Goal: Task Accomplishment & Management: Manage account settings

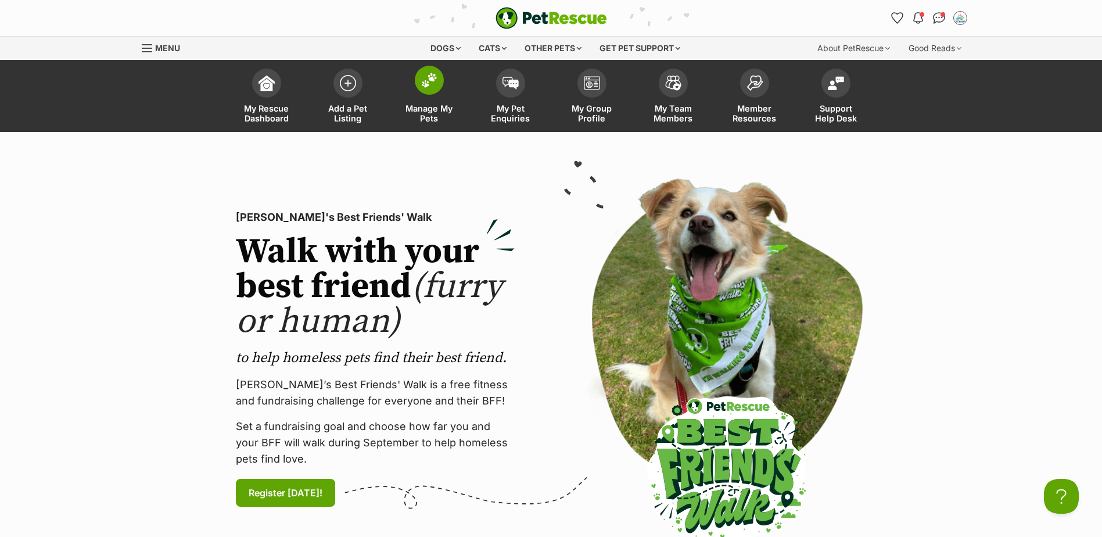
click at [426, 76] on img at bounding box center [429, 80] width 16 height 15
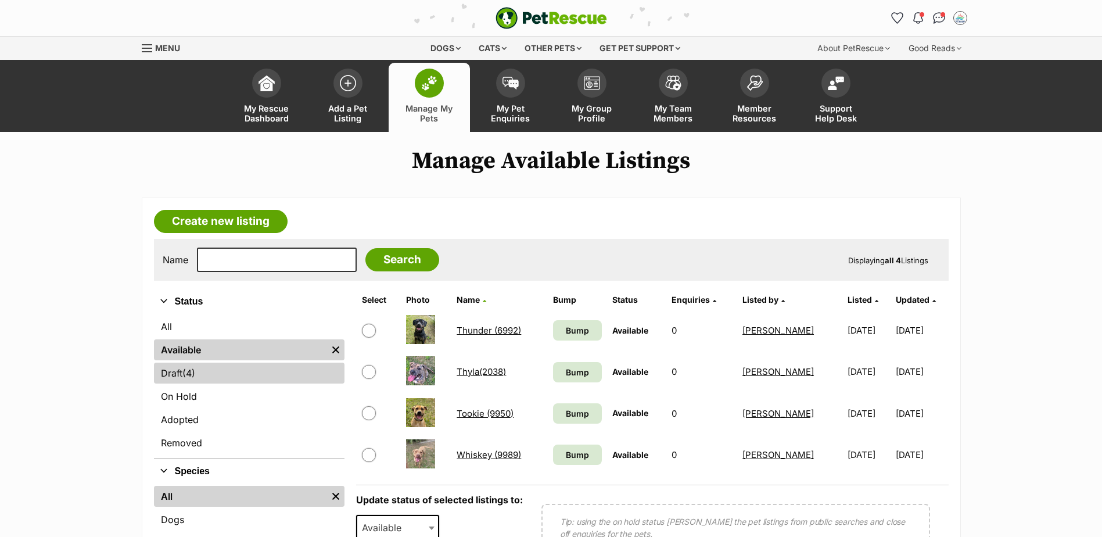
click at [185, 368] on span "(4)" at bounding box center [188, 373] width 13 height 14
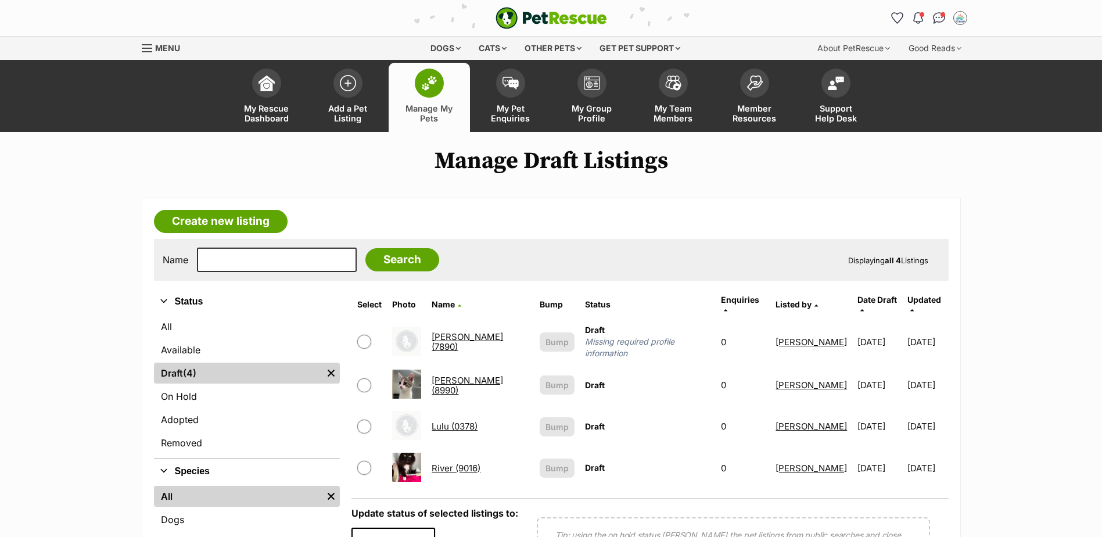
click at [367, 378] on input "checkbox" at bounding box center [364, 385] width 14 height 14
checkbox input "true"
click at [467, 375] on link "Lottie(8990)" at bounding box center [467, 385] width 71 height 21
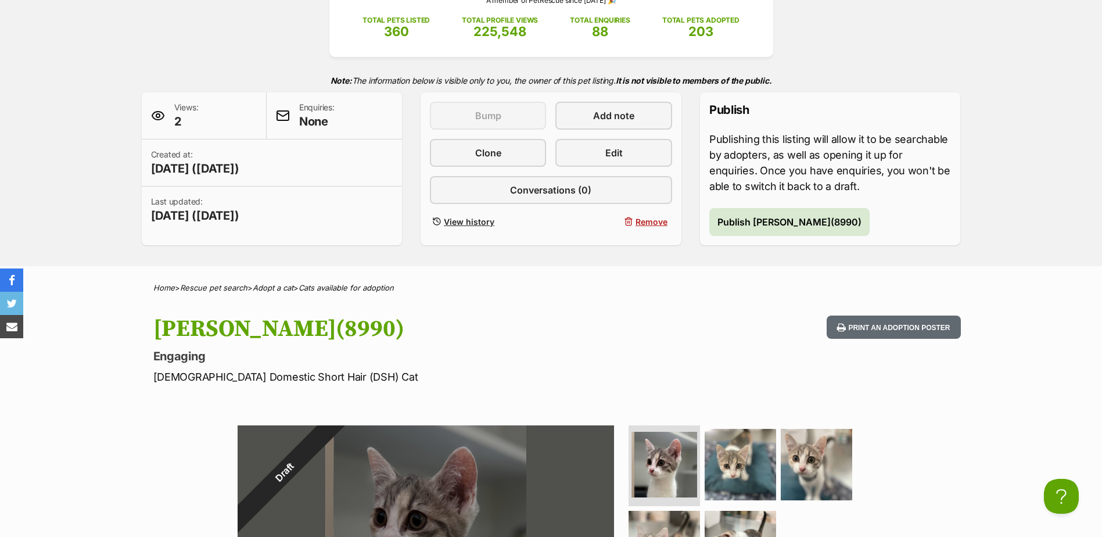
scroll to position [174, 0]
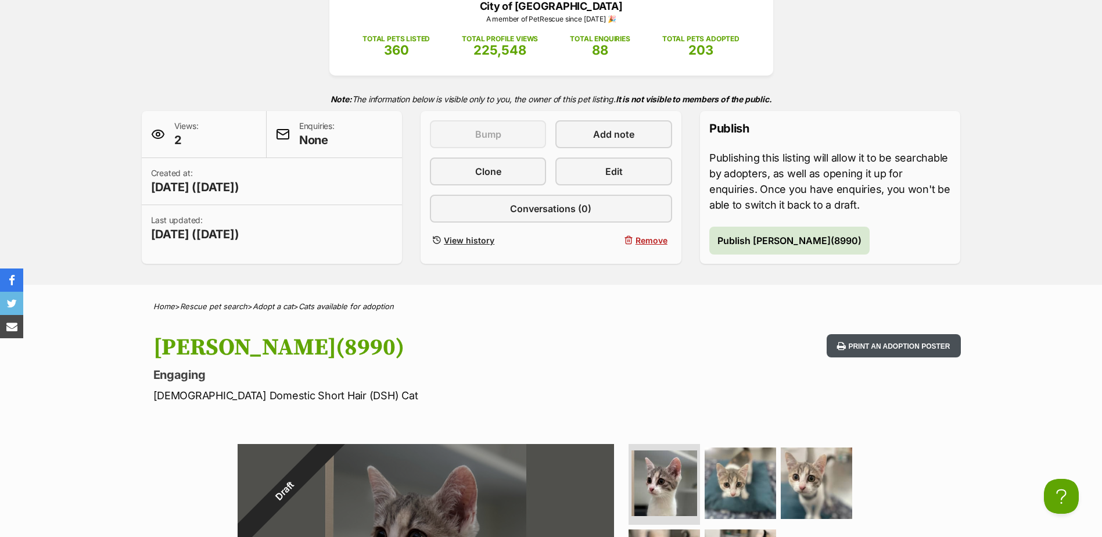
click at [900, 341] on button "Print an adoption poster" at bounding box center [894, 346] width 134 height 24
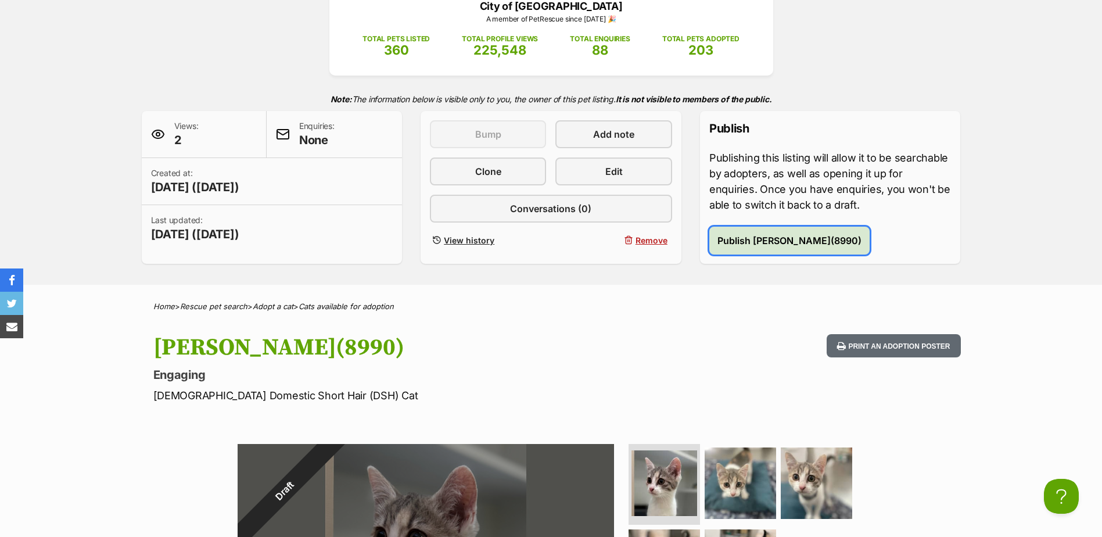
click at [751, 239] on span "Publish Lottie(8990)" at bounding box center [790, 241] width 144 height 14
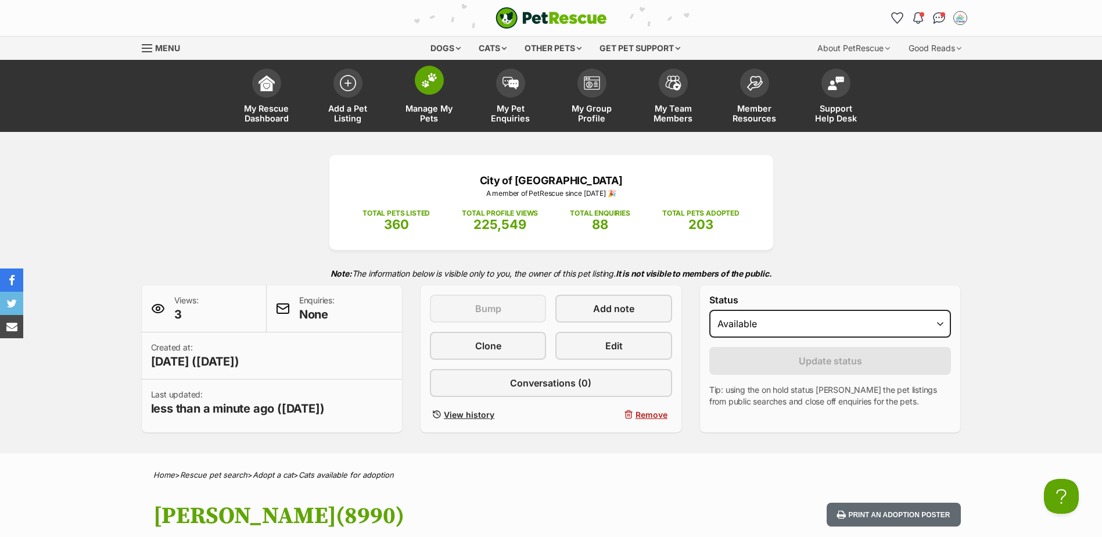
click at [431, 82] on img at bounding box center [429, 80] width 16 height 15
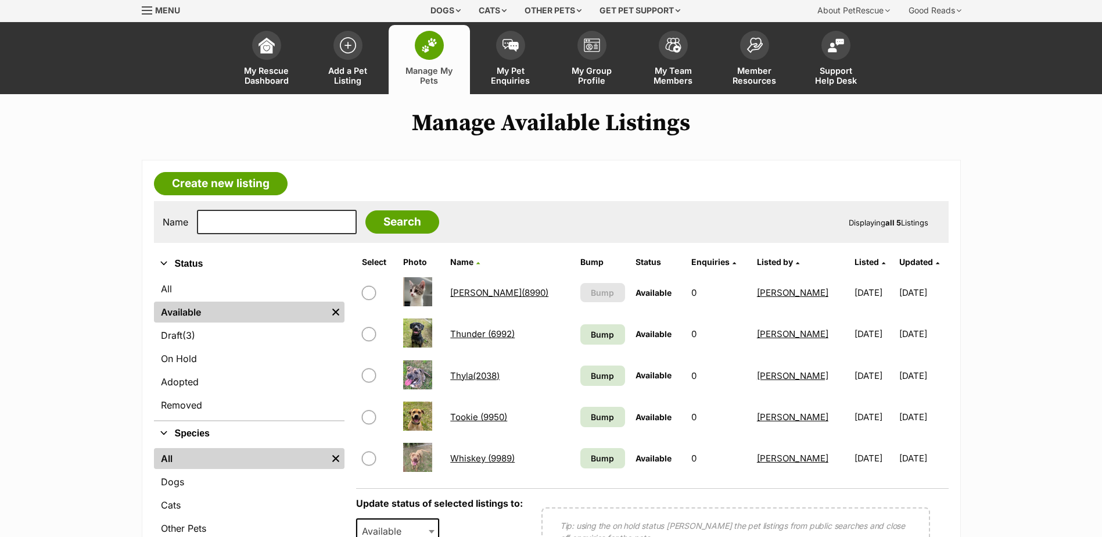
scroll to position [58, 0]
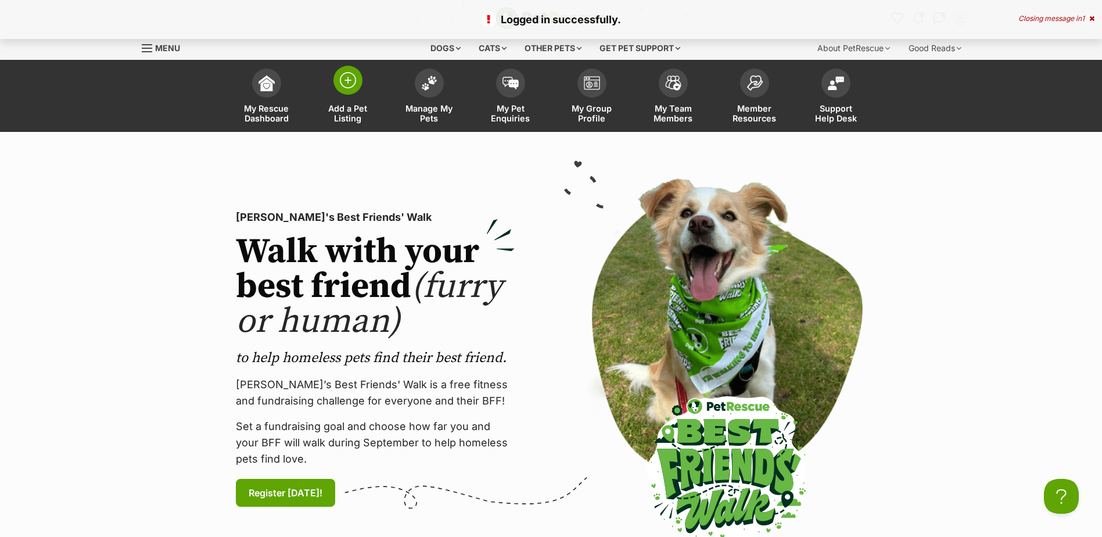
click at [352, 77] on img at bounding box center [348, 80] width 16 height 16
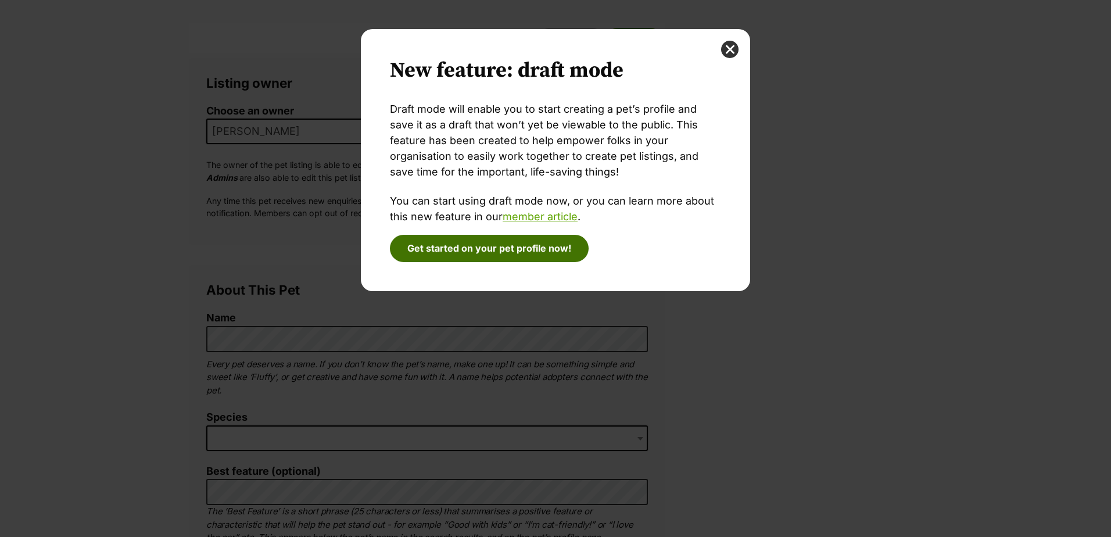
click at [526, 249] on button "Get started on your pet profile now!" at bounding box center [489, 248] width 199 height 27
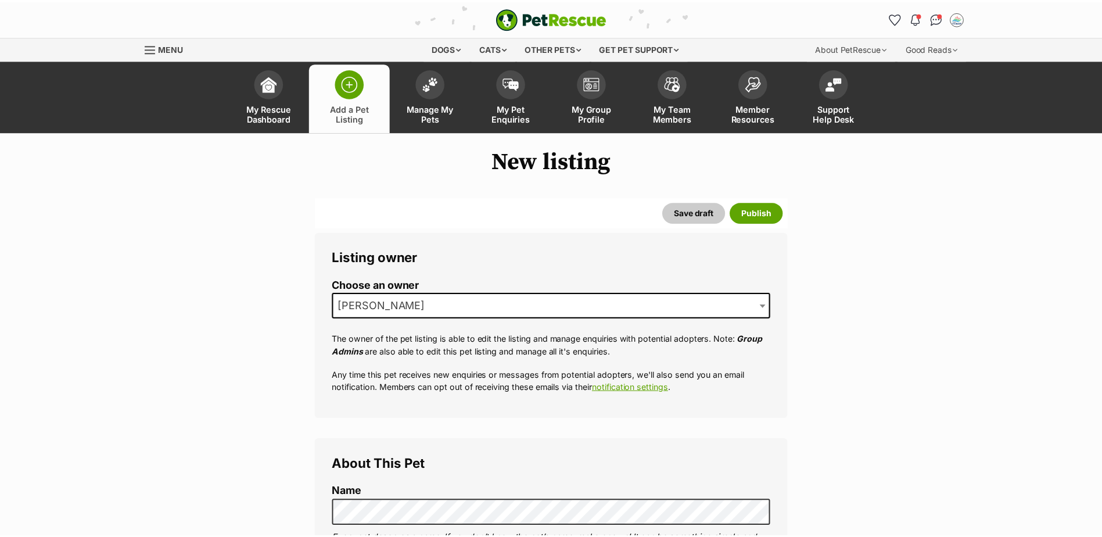
scroll to position [174, 0]
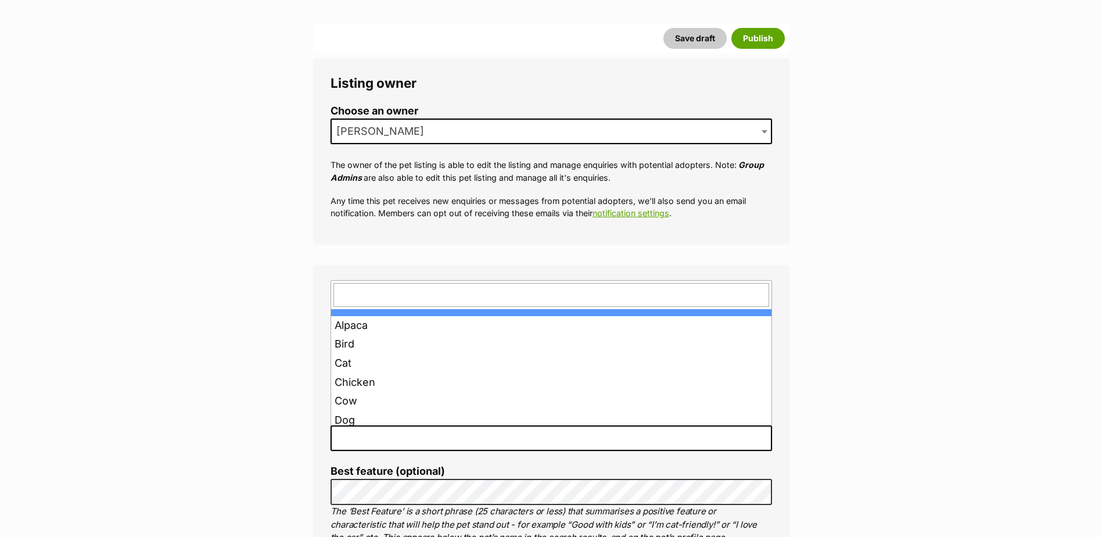
click at [375, 427] on span at bounding box center [552, 438] width 442 height 26
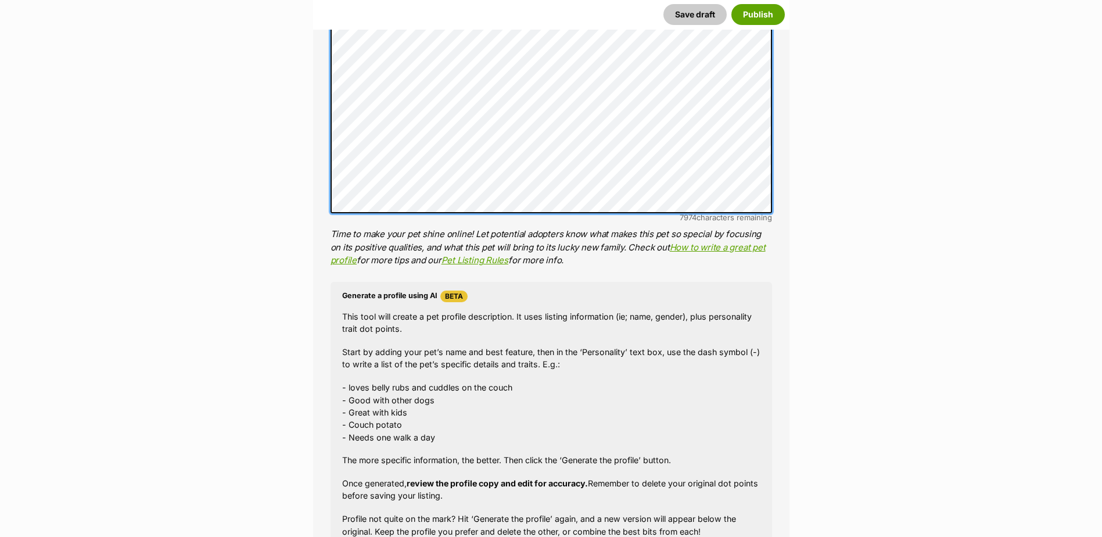
scroll to position [930, 0]
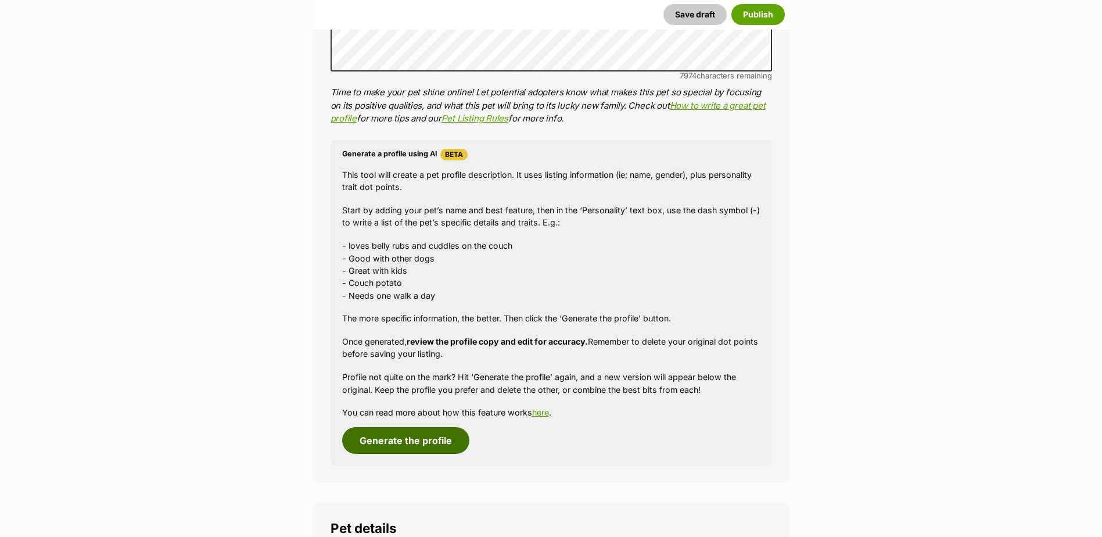
click at [399, 433] on button "Generate the profile" at bounding box center [405, 440] width 127 height 27
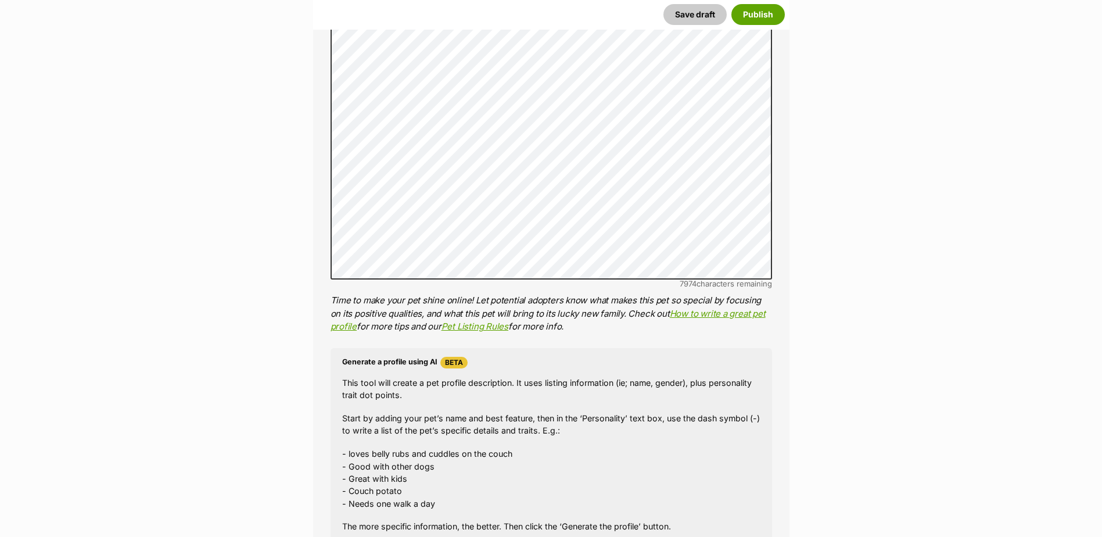
scroll to position [606, 0]
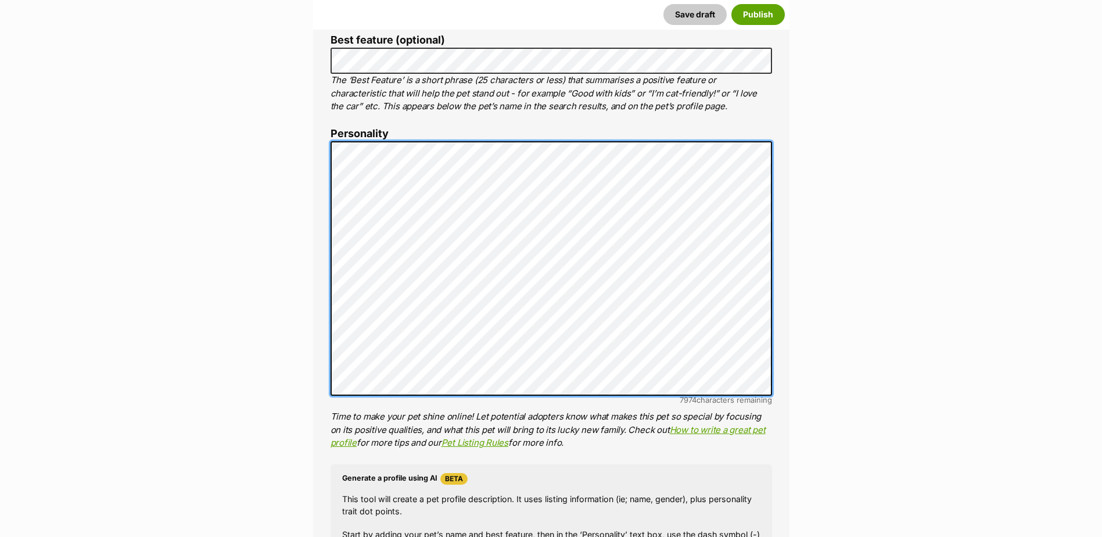
click at [327, 153] on div "About This Pet Name Henlo there, it looks like you might be using the pet name …" at bounding box center [551, 320] width 476 height 973
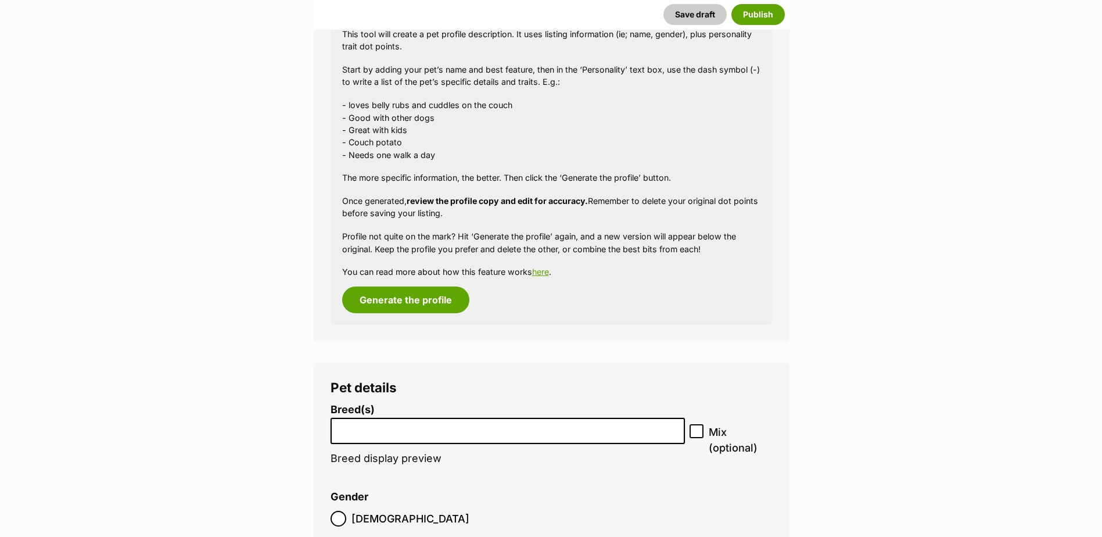
scroll to position [1128, 0]
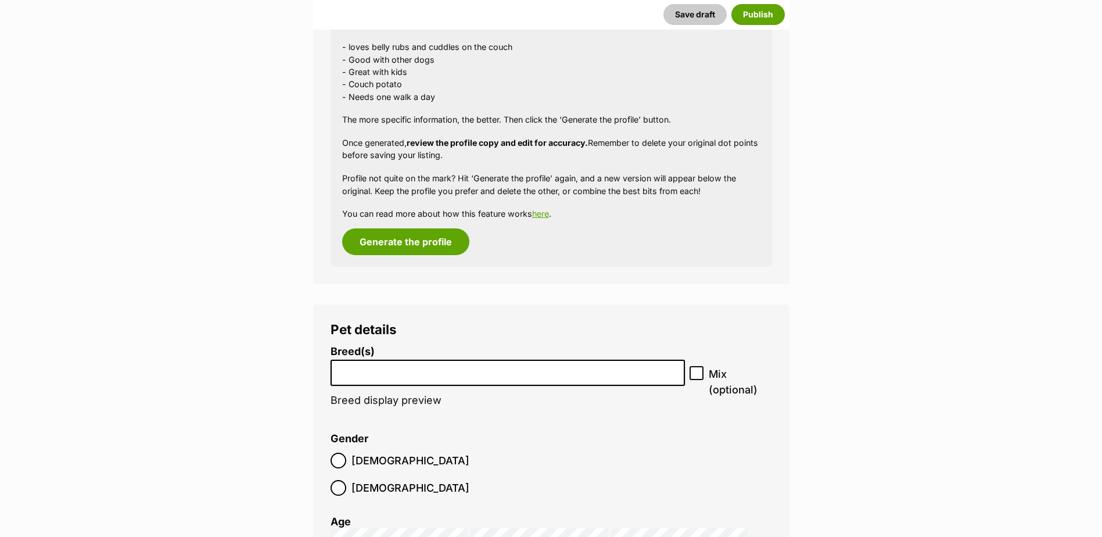
click at [367, 374] on input "search" at bounding box center [508, 370] width 347 height 12
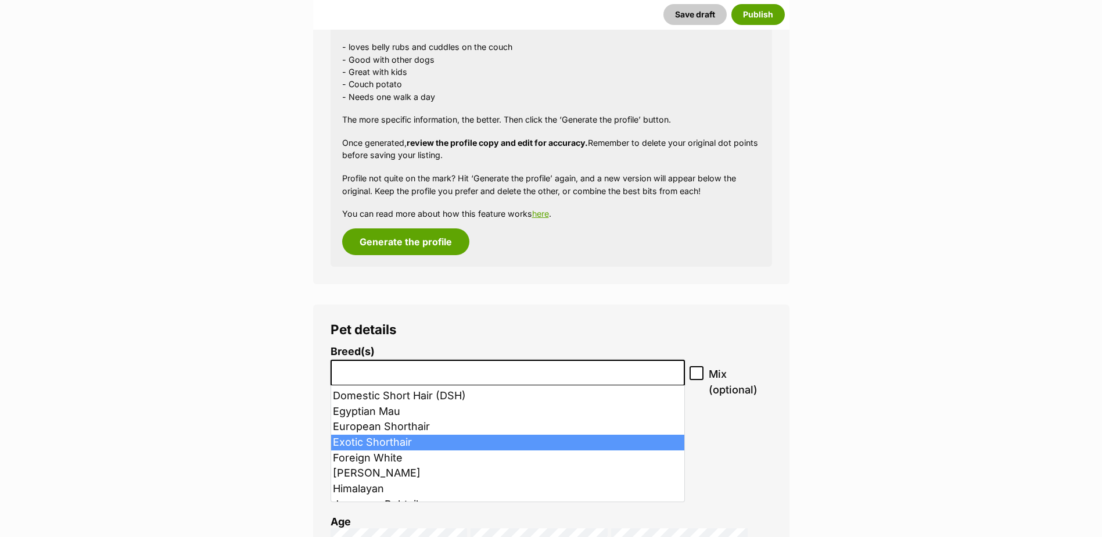
scroll to position [349, 0]
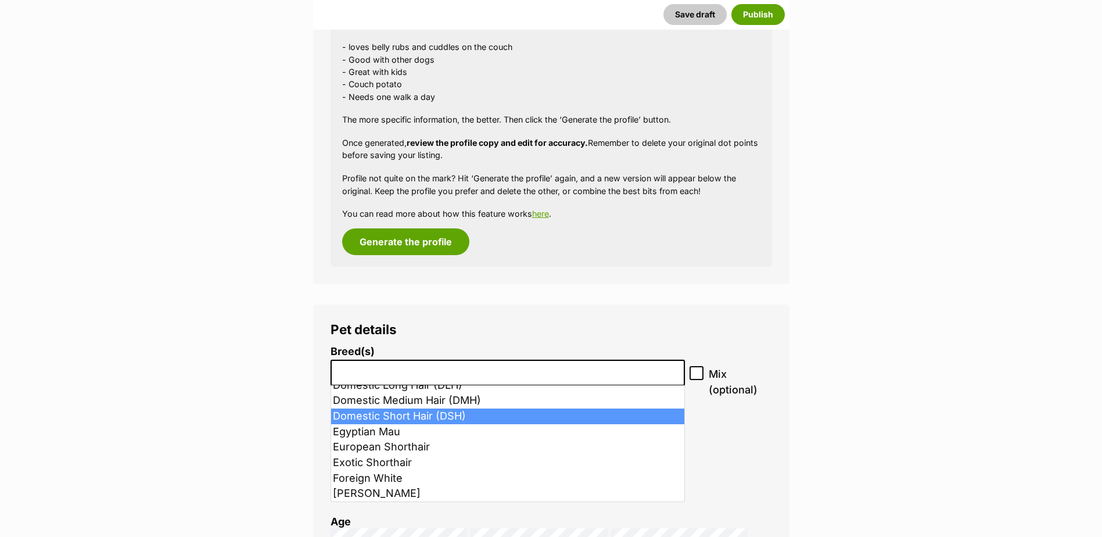
select select "252102"
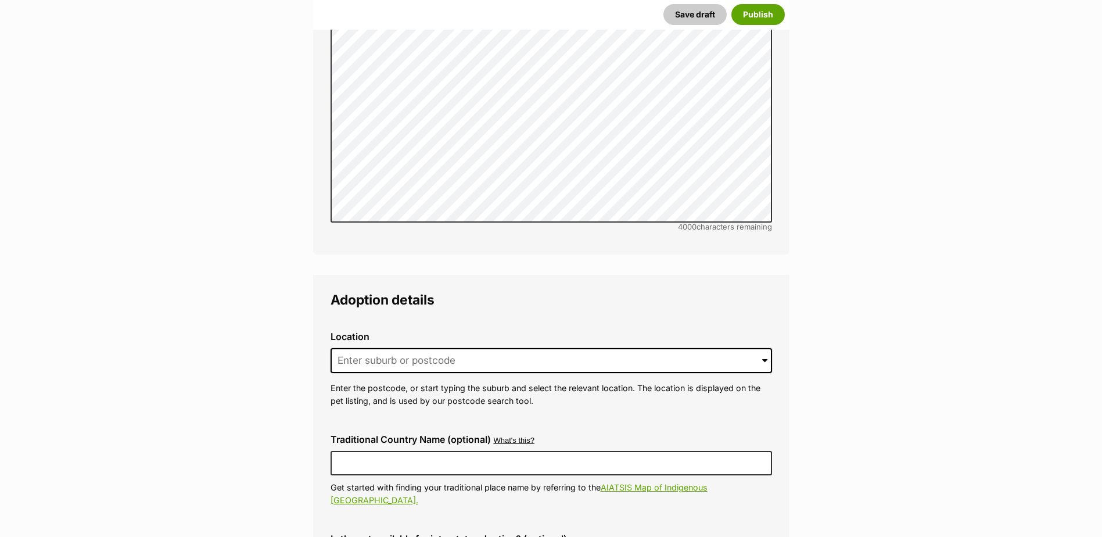
scroll to position [2697, 0]
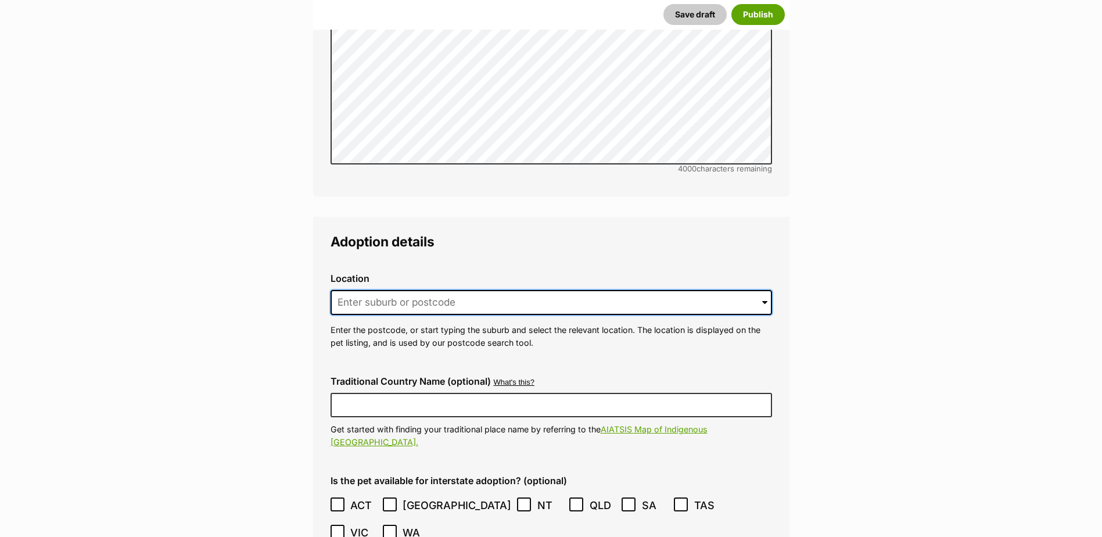
click at [350, 290] on input at bounding box center [552, 303] width 442 height 26
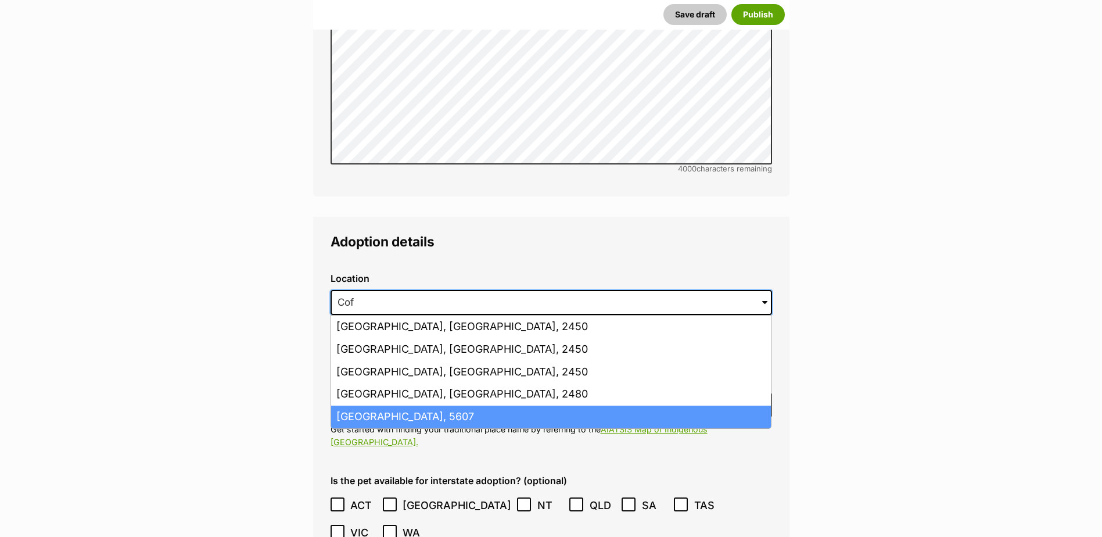
scroll to position [2756, 0]
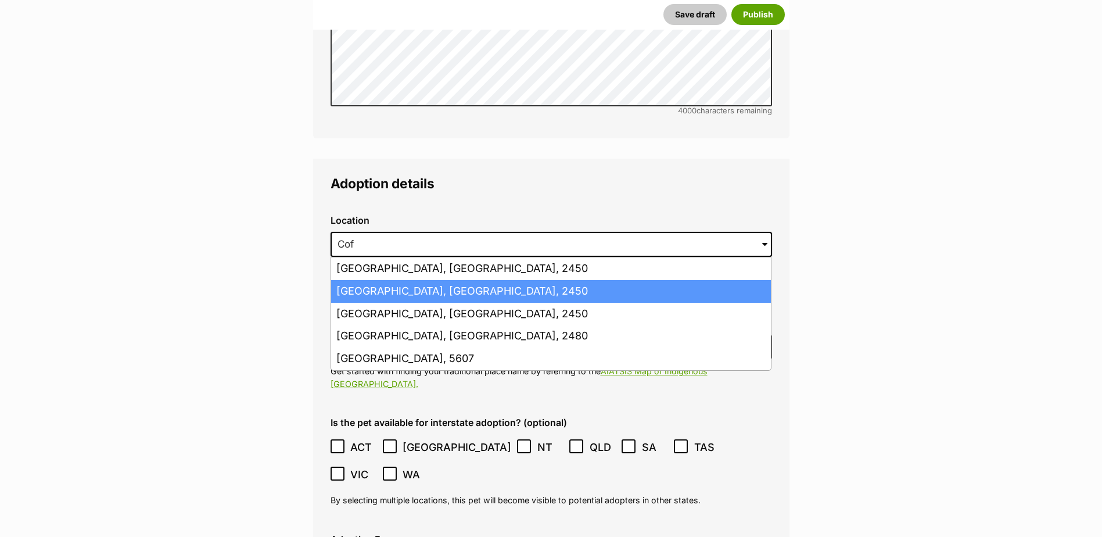
click at [432, 280] on li "Coffs Harbour, New South Wales, 2450" at bounding box center [551, 291] width 440 height 23
type input "Coffs Harbour, New South Wales, 2450"
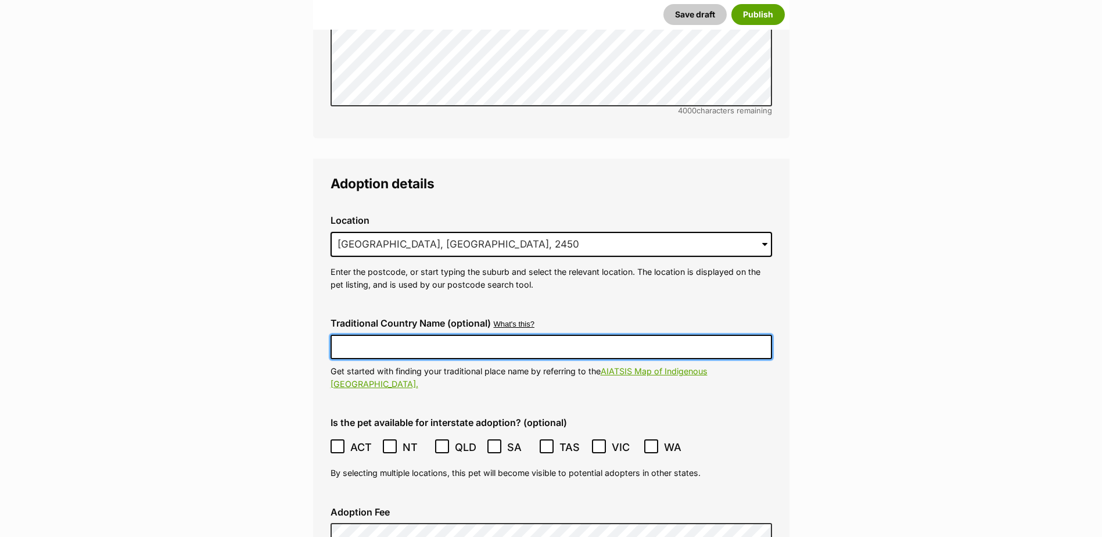
click at [375, 335] on input "Traditional Country Name (optional)" at bounding box center [552, 347] width 442 height 24
type input "Gumbaynggirr"
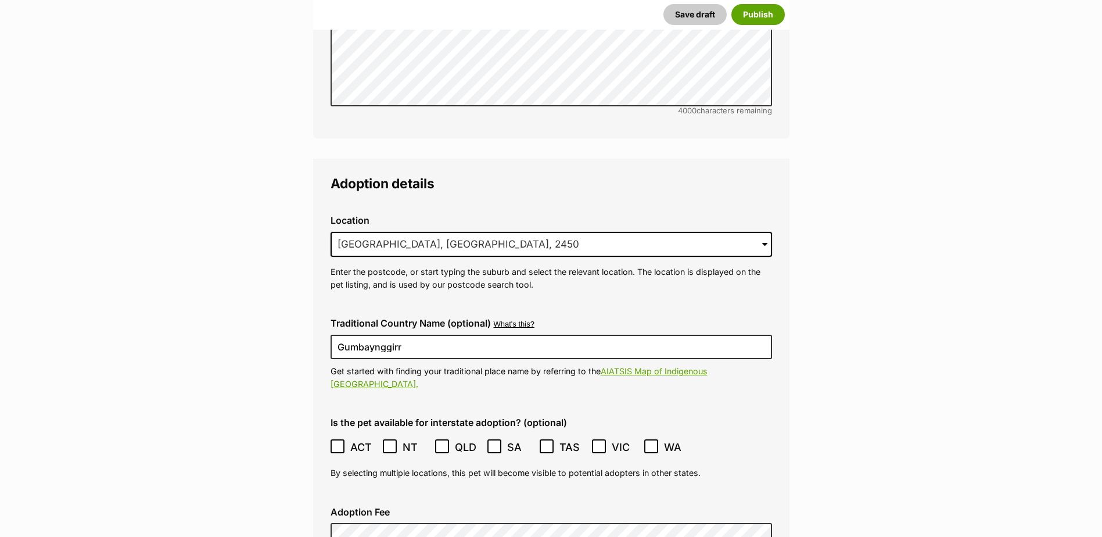
type input "R251000124"
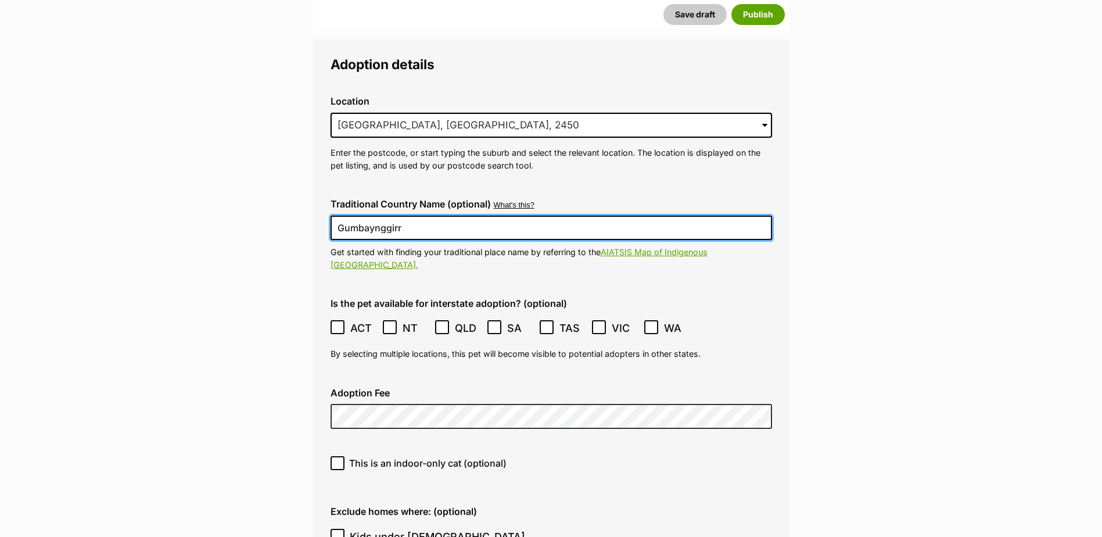
scroll to position [2971, 0]
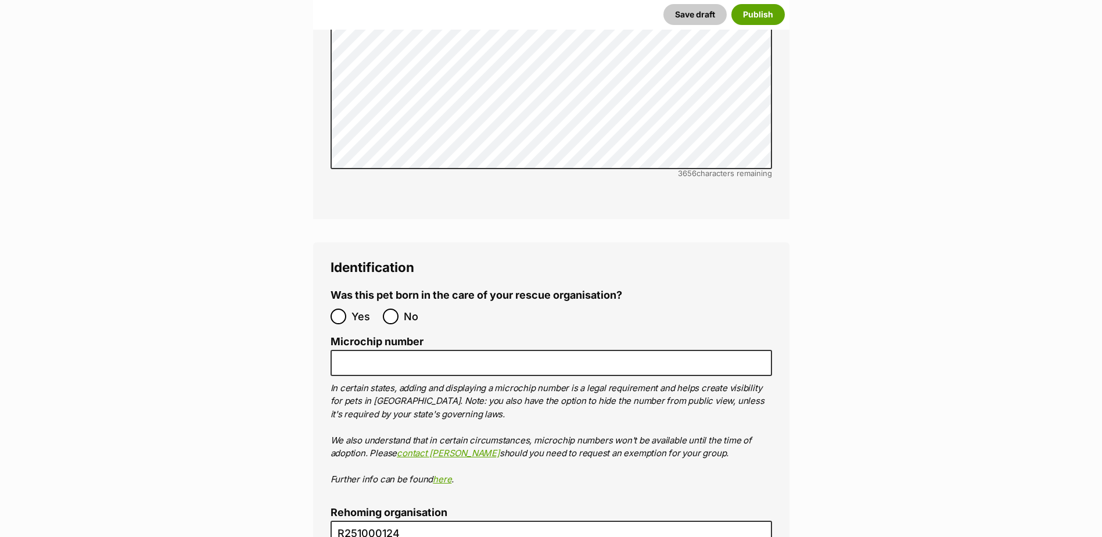
scroll to position [3789, 0]
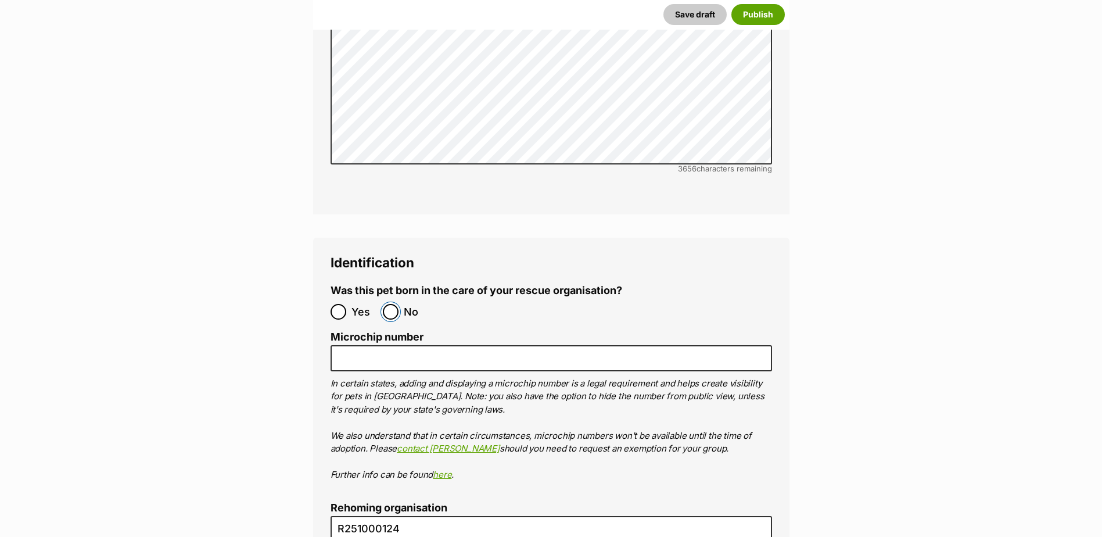
click at [390, 304] on input "No" at bounding box center [391, 312] width 16 height 16
radio input "true"
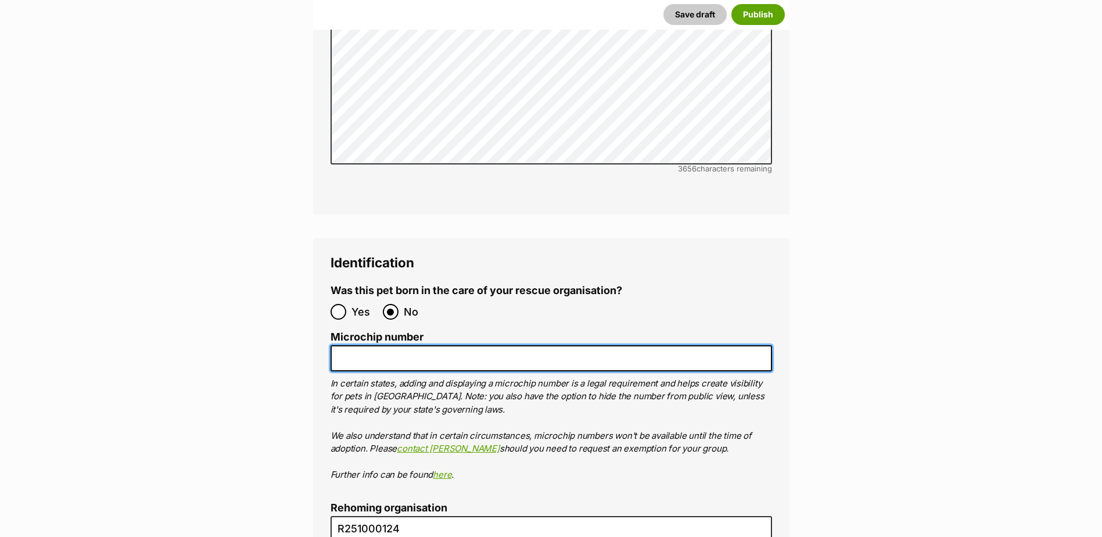
click at [386, 345] on input "Microchip number" at bounding box center [552, 358] width 442 height 26
type input "4"
paste input "991003002134915"
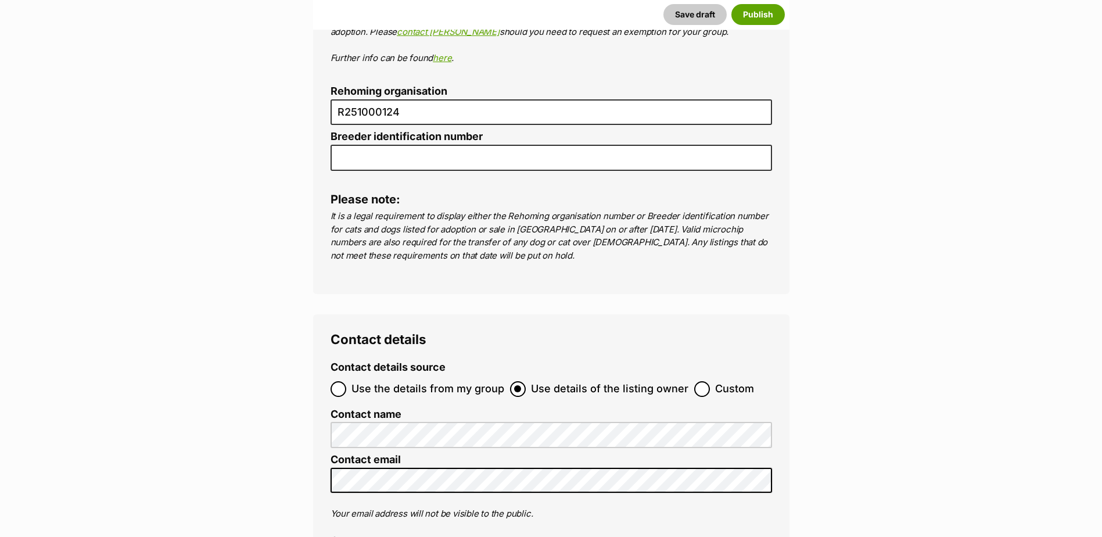
scroll to position [4312, 0]
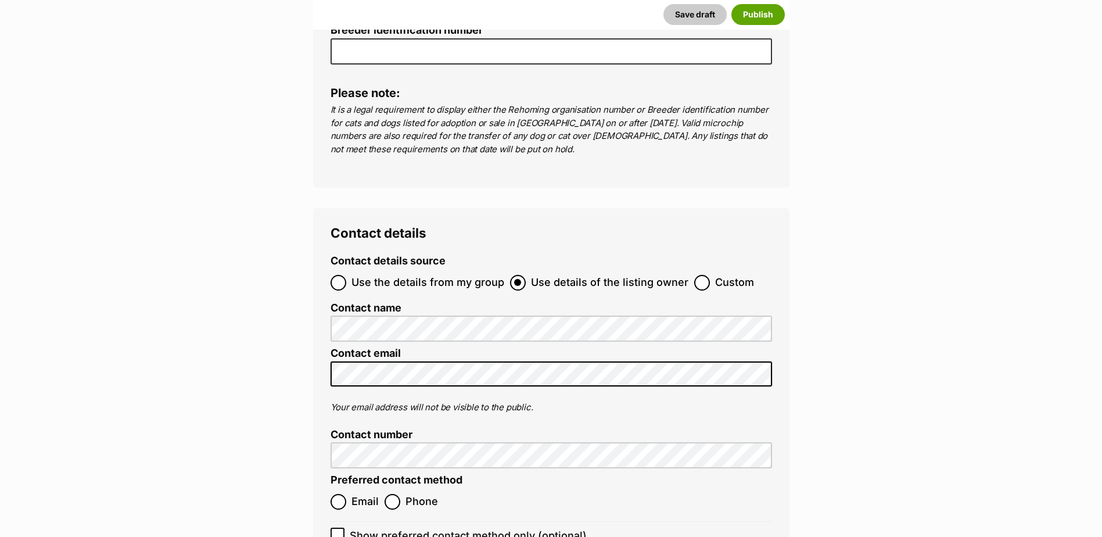
type input "991003002134915"
click at [335, 275] on input "Use the details from my group" at bounding box center [339, 283] width 16 height 16
radio input "true"
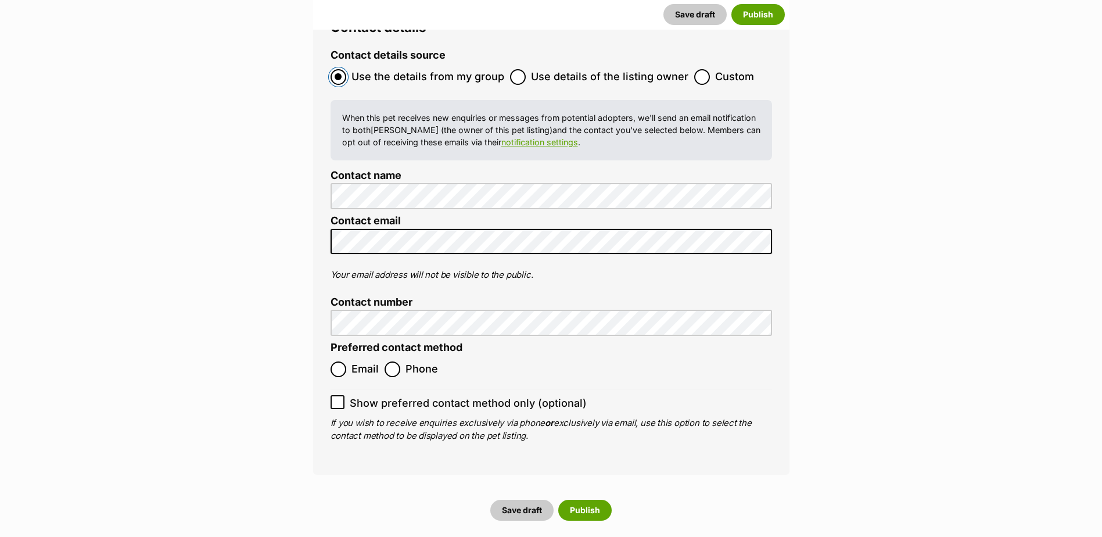
scroll to position [4603, 0]
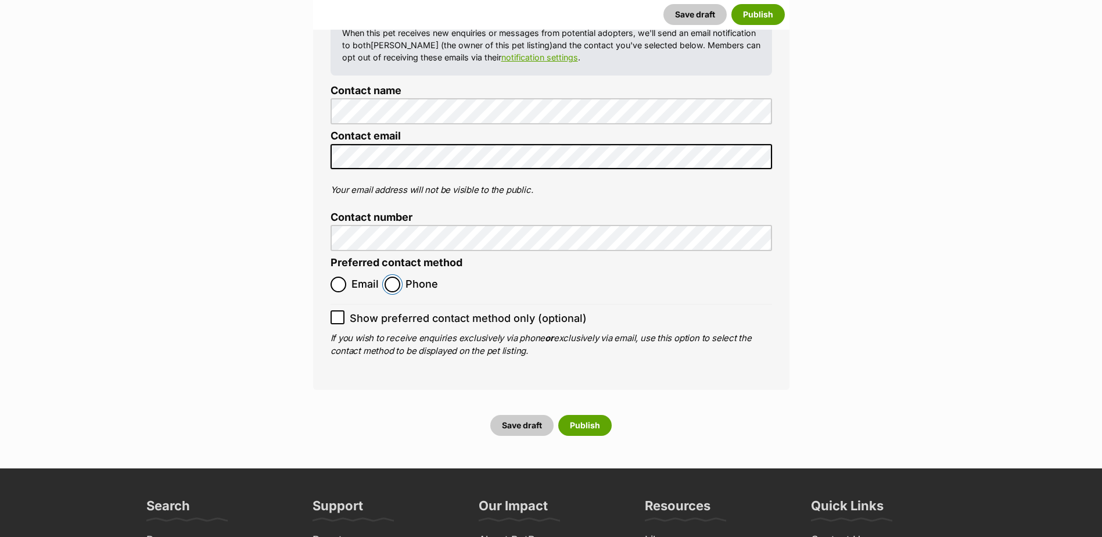
click at [389, 277] on input "Phone" at bounding box center [393, 285] width 16 height 16
radio input "true"
click at [341, 313] on icon at bounding box center [338, 317] width 8 height 8
click at [341, 310] on input "Show preferred contact method only (optional)" at bounding box center [338, 317] width 14 height 14
checkbox input "true"
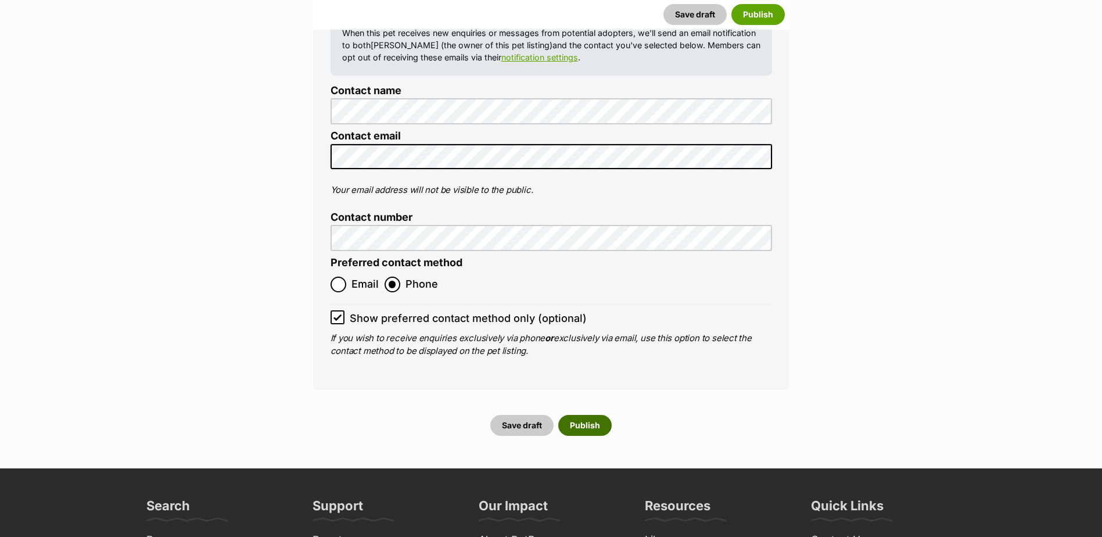
click at [592, 415] on button "Publish" at bounding box center [584, 425] width 53 height 21
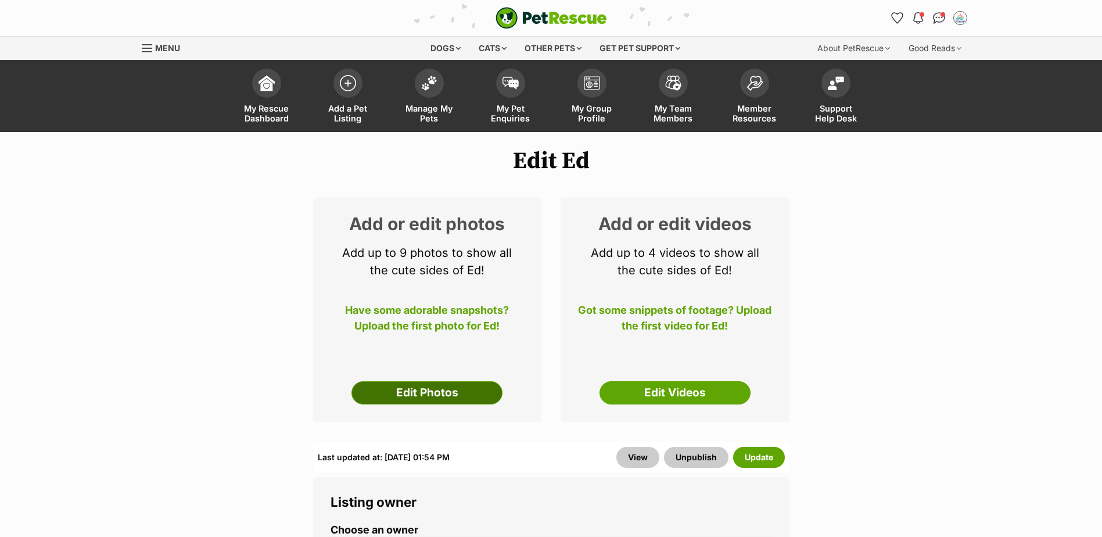
click at [404, 392] on link "Edit Photos" at bounding box center [427, 392] width 151 height 23
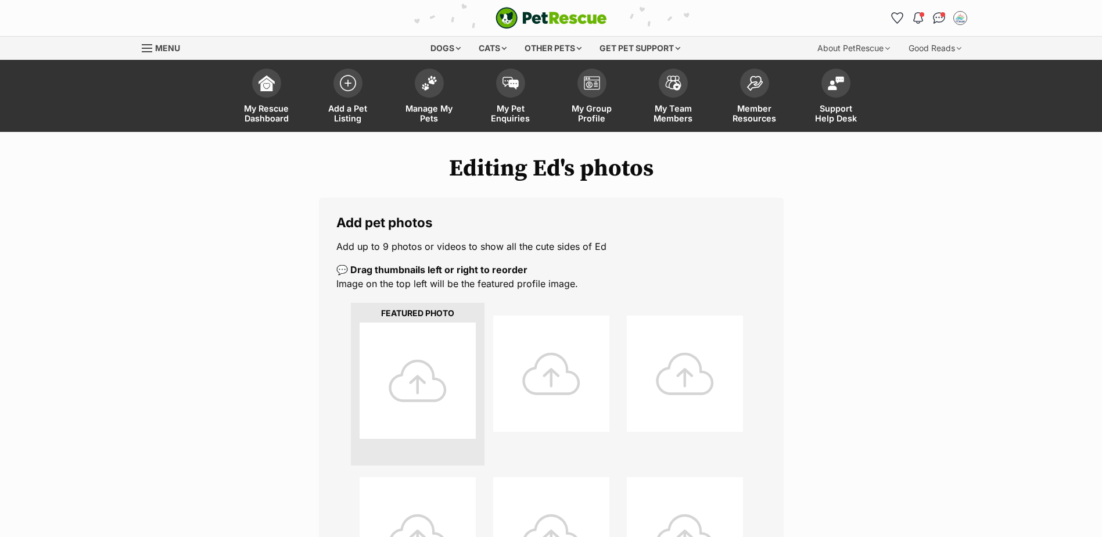
click at [427, 383] on div at bounding box center [418, 381] width 116 height 116
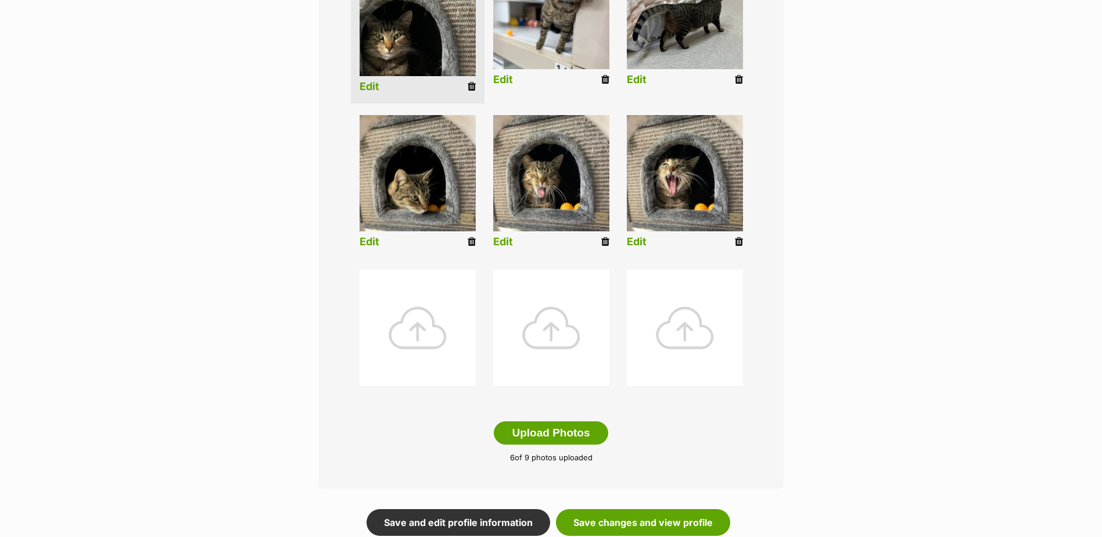
scroll to position [465, 0]
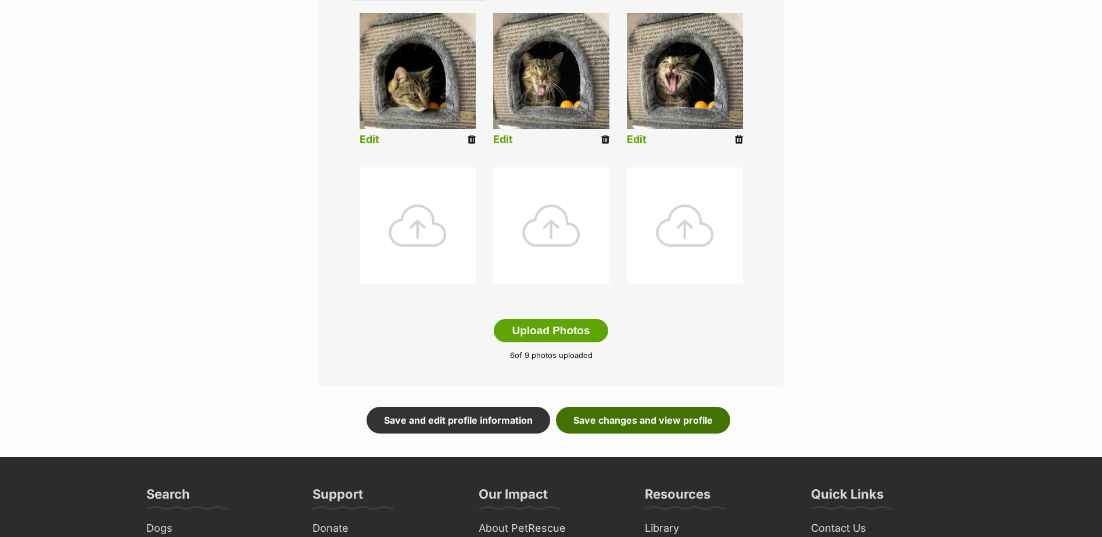
click at [642, 420] on link "Save changes and view profile" at bounding box center [643, 420] width 174 height 27
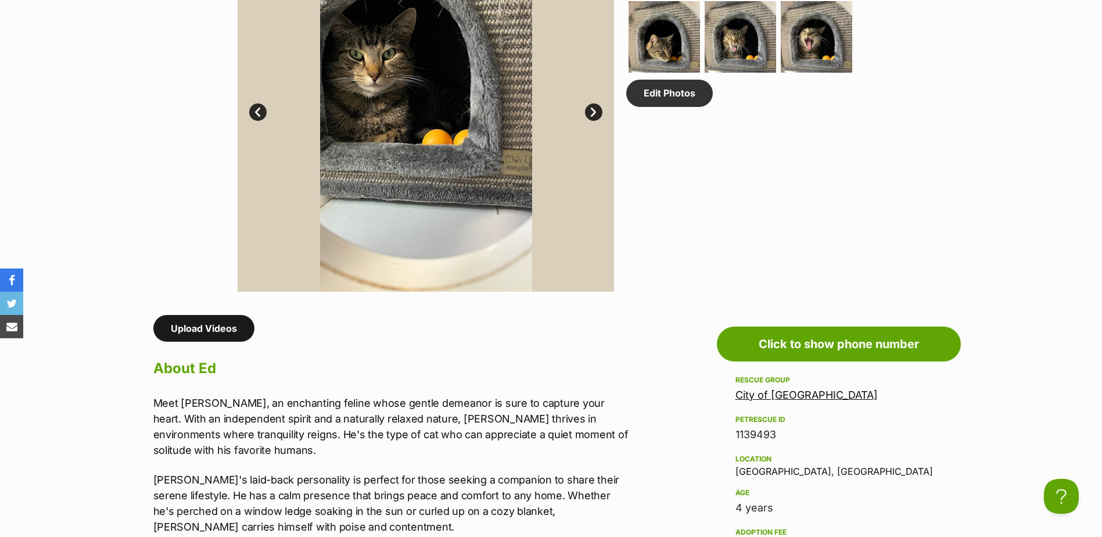
click at [202, 330] on link "Upload Videos" at bounding box center [203, 328] width 101 height 27
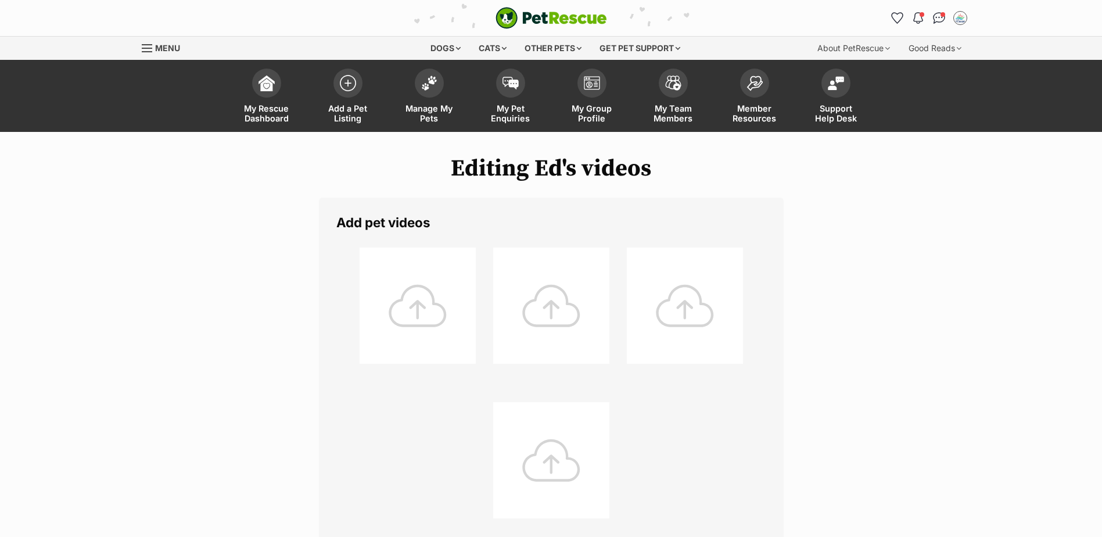
click at [422, 299] on div at bounding box center [418, 306] width 116 height 116
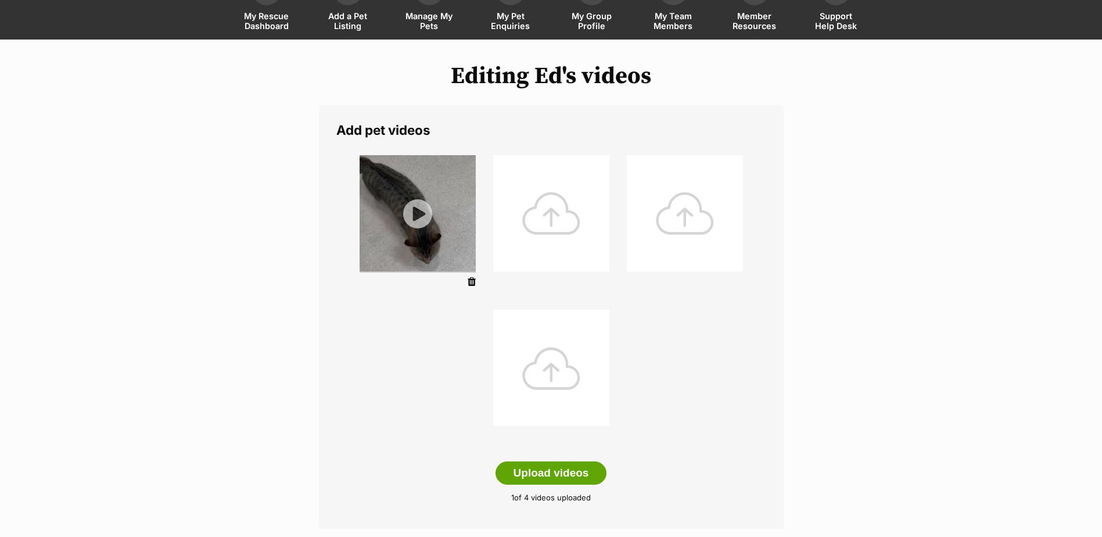
scroll to position [174, 0]
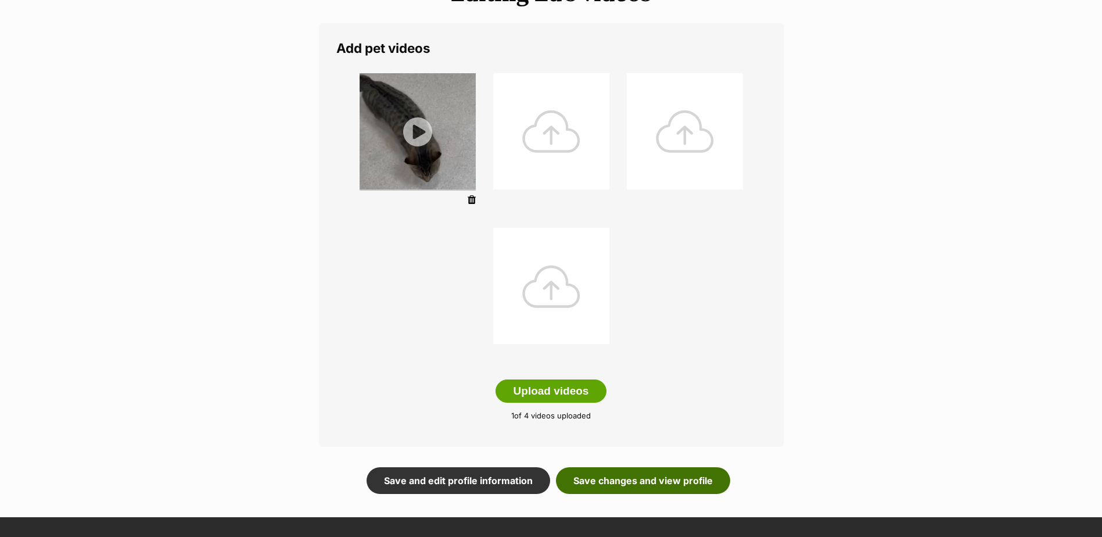
click at [634, 480] on link "Save changes and view profile" at bounding box center [643, 480] width 174 height 27
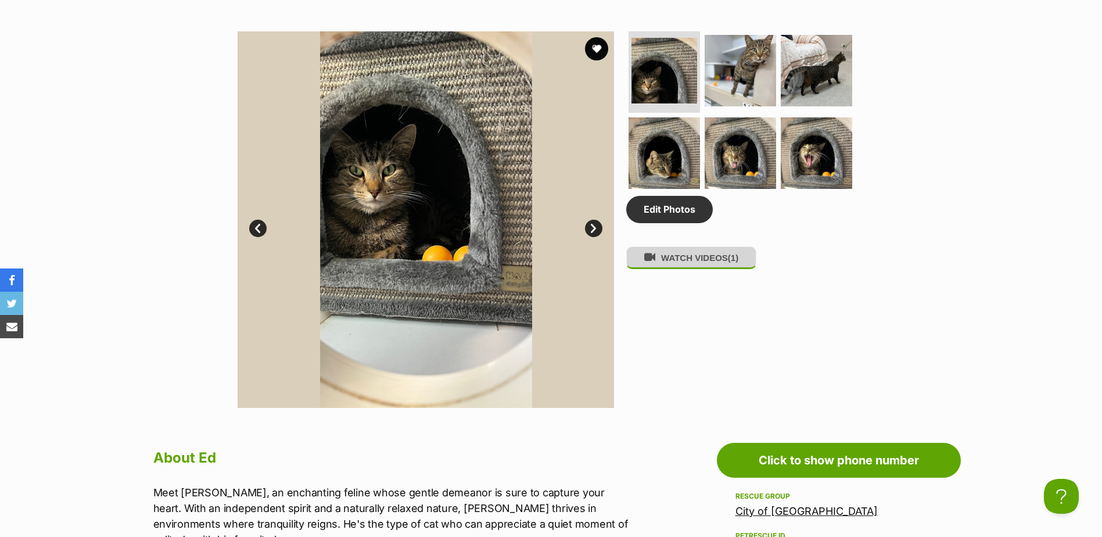
click at [698, 259] on button "WATCH VIDEOS (1)" at bounding box center [691, 257] width 130 height 23
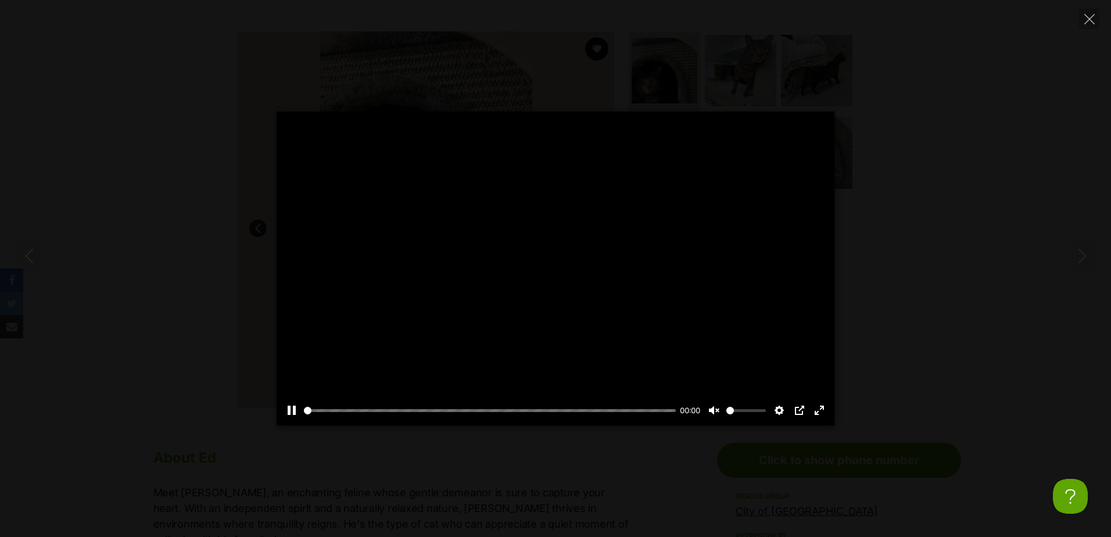
click at [555, 272] on div at bounding box center [556, 269] width 558 height 314
click at [553, 263] on button "Play" at bounding box center [556, 269] width 28 height 28
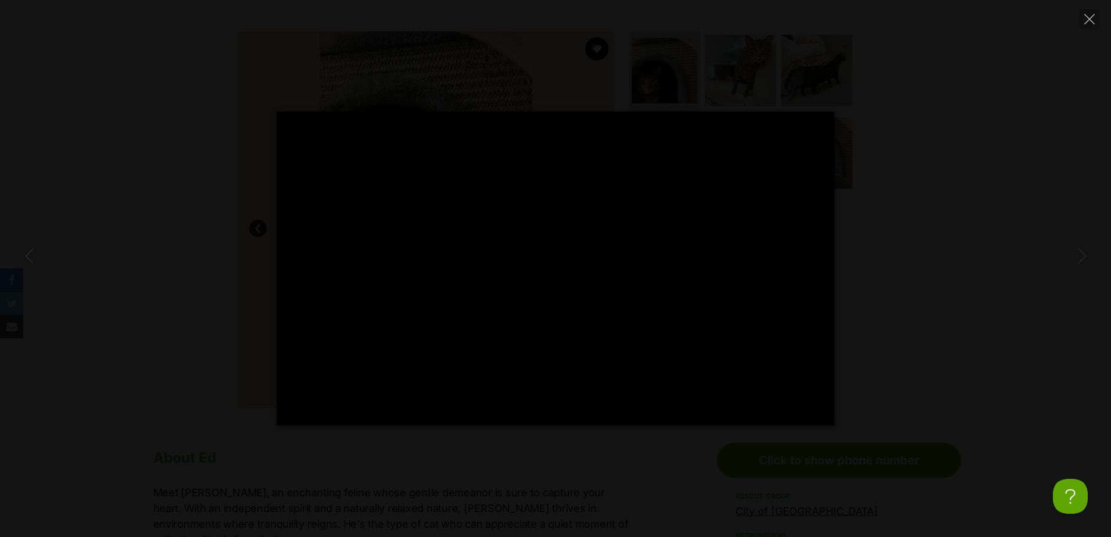
type input "100"
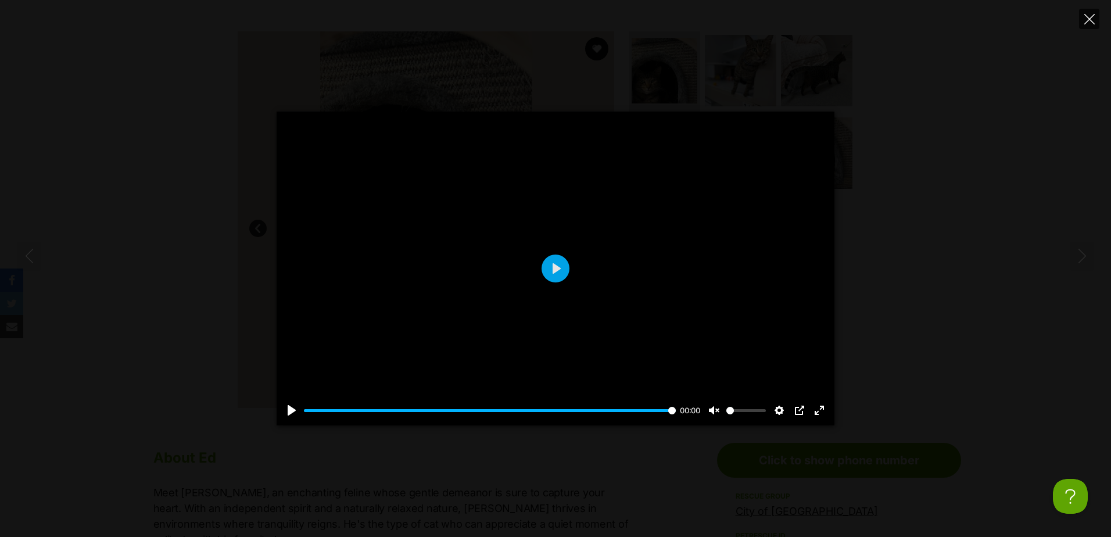
click at [1085, 16] on icon "Close" at bounding box center [1089, 19] width 10 height 10
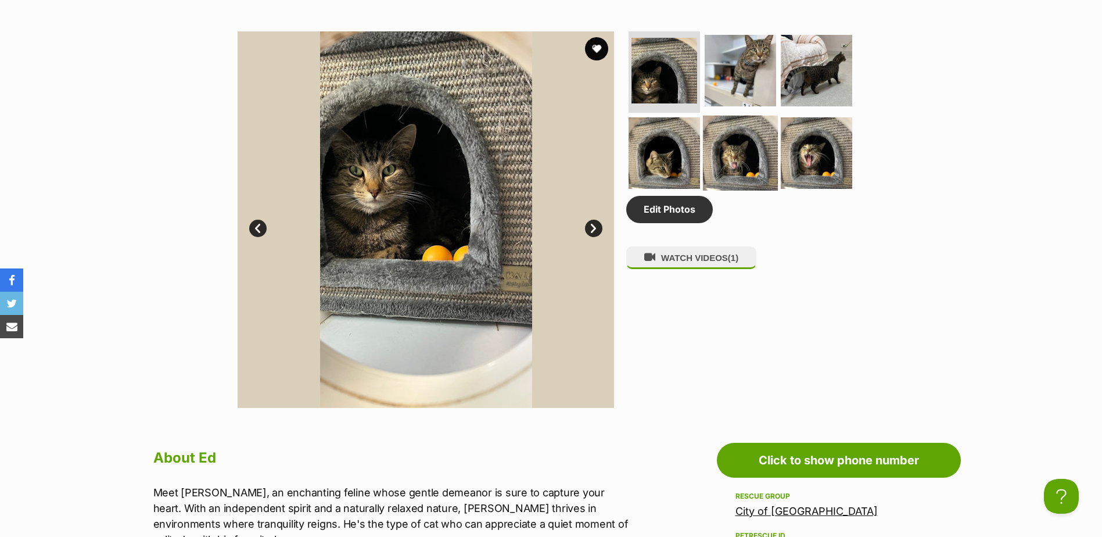
click at [729, 152] on img at bounding box center [740, 152] width 75 height 75
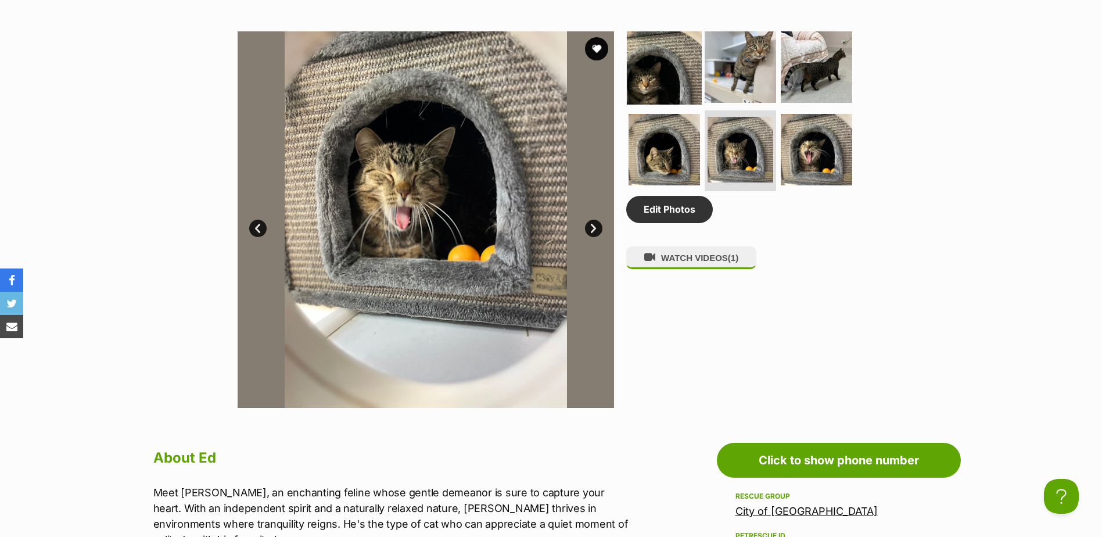
click at [653, 72] on img at bounding box center [664, 67] width 75 height 75
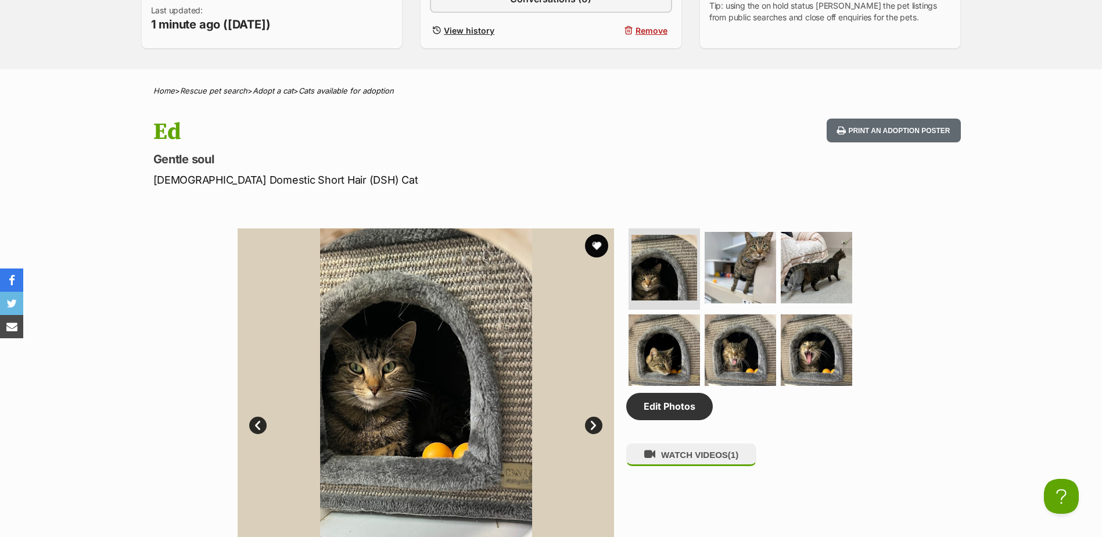
scroll to position [232, 0]
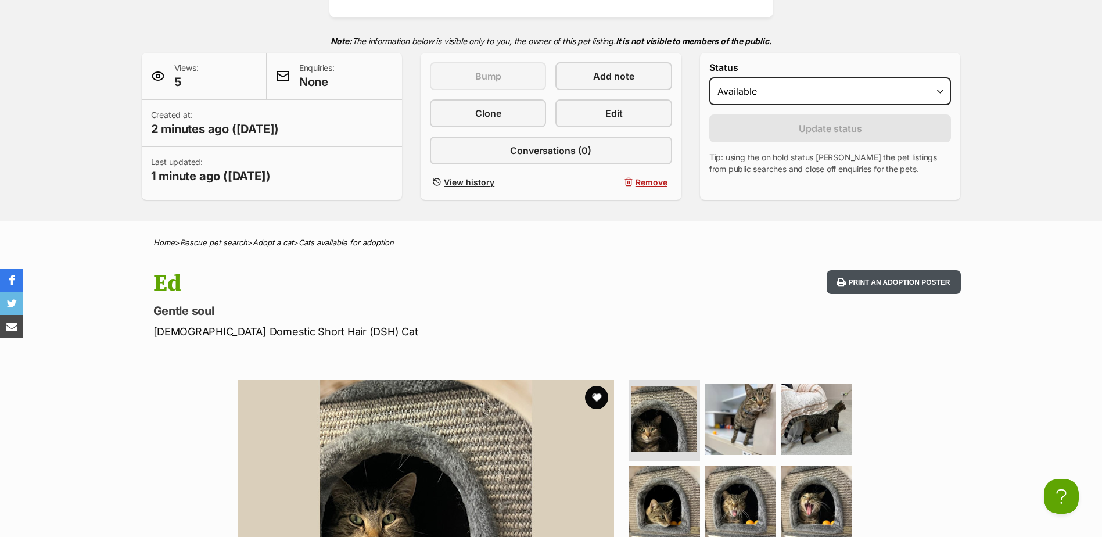
click at [869, 278] on button "Print an adoption poster" at bounding box center [894, 282] width 134 height 24
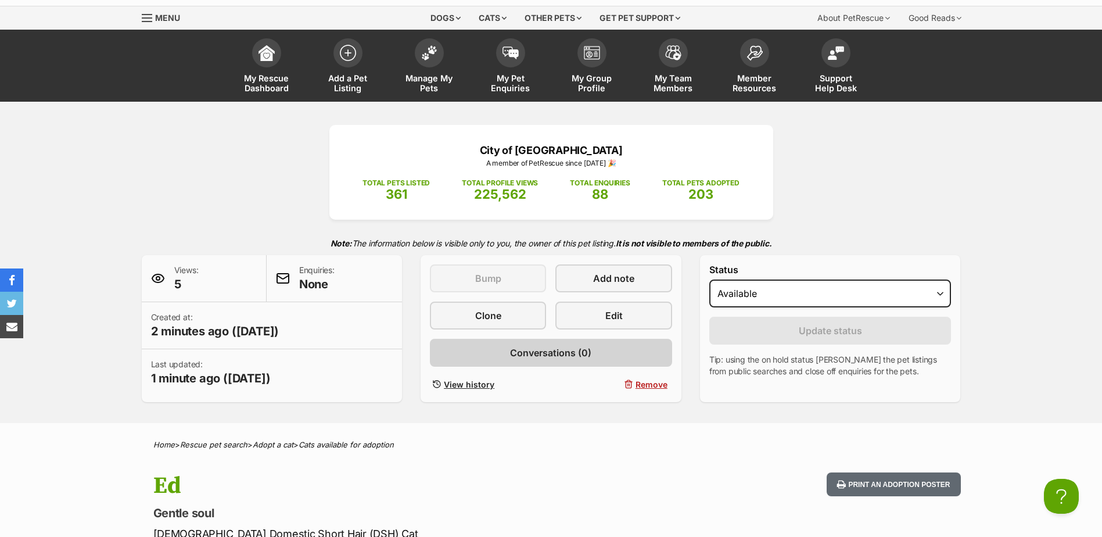
scroll to position [0, 0]
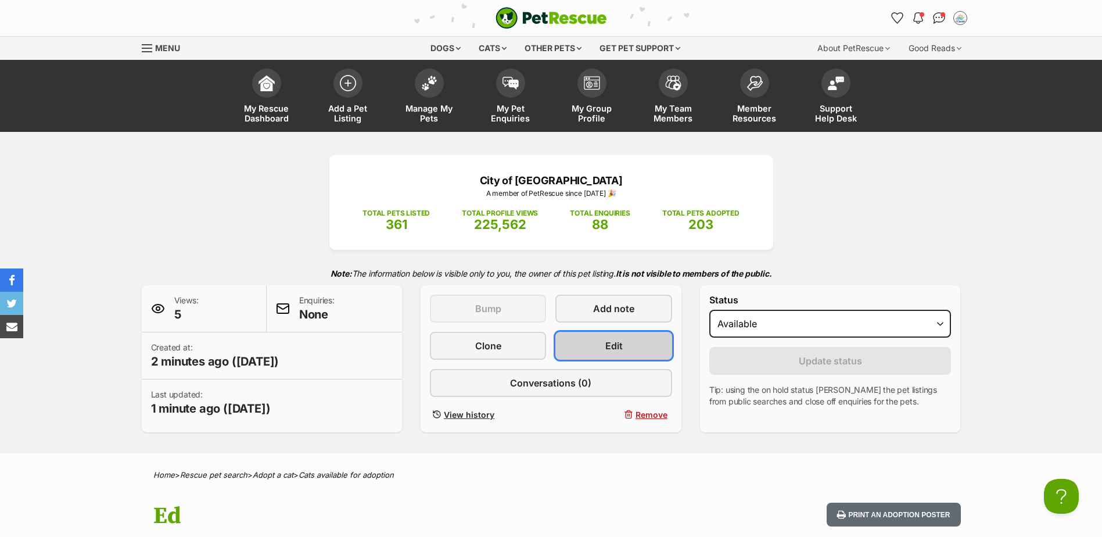
click at [620, 338] on link "Edit" at bounding box center [614, 346] width 116 height 28
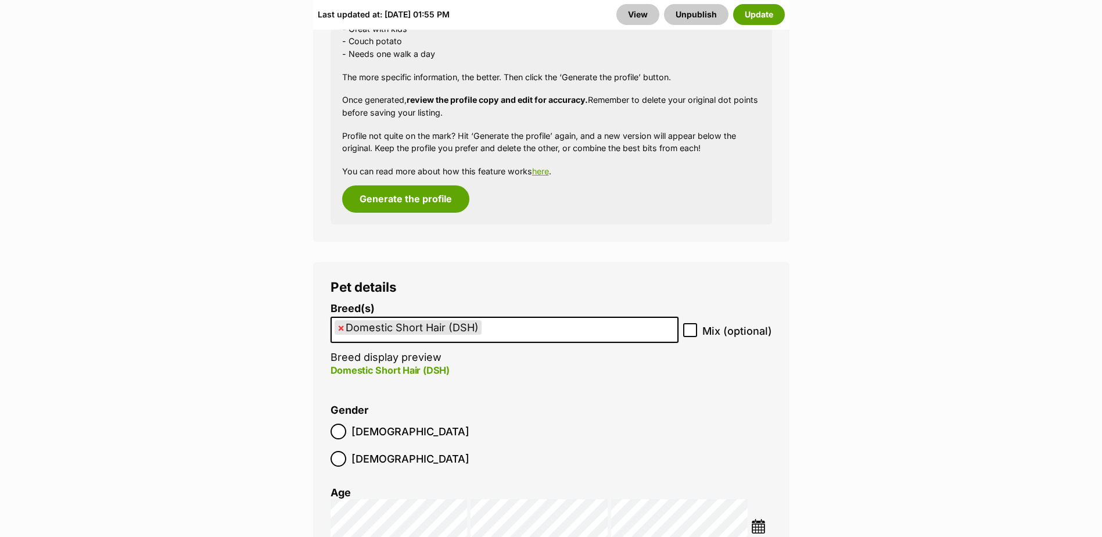
scroll to position [1278, 0]
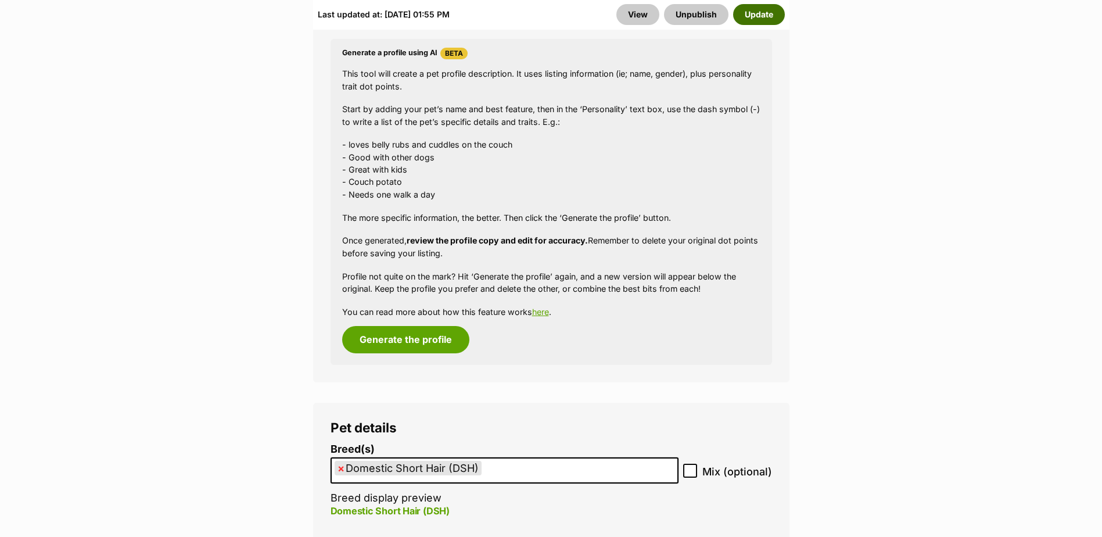
click at [774, 10] on button "Update" at bounding box center [759, 14] width 52 height 21
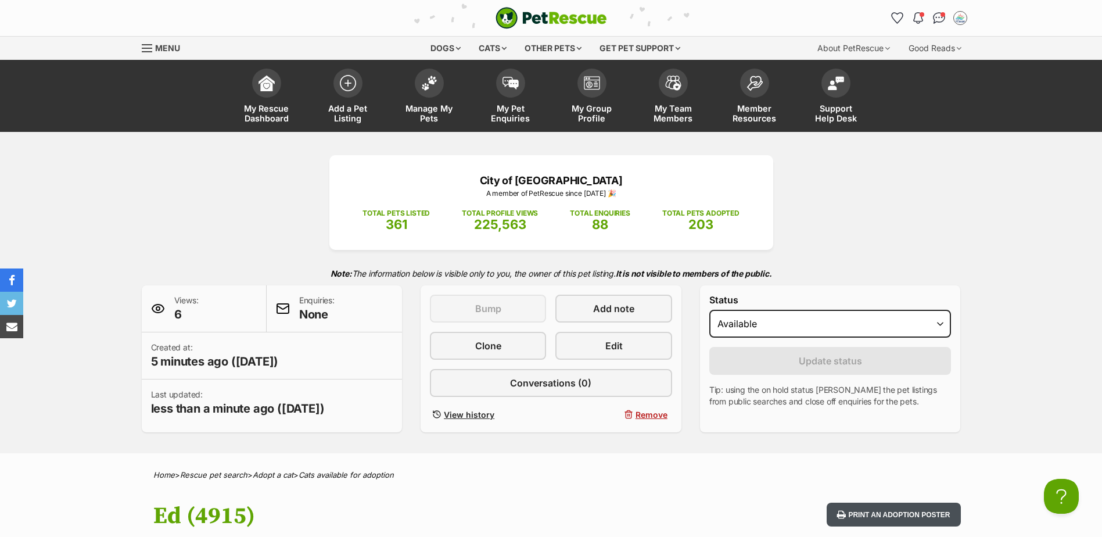
click at [867, 510] on button "Print an adoption poster" at bounding box center [894, 515] width 134 height 24
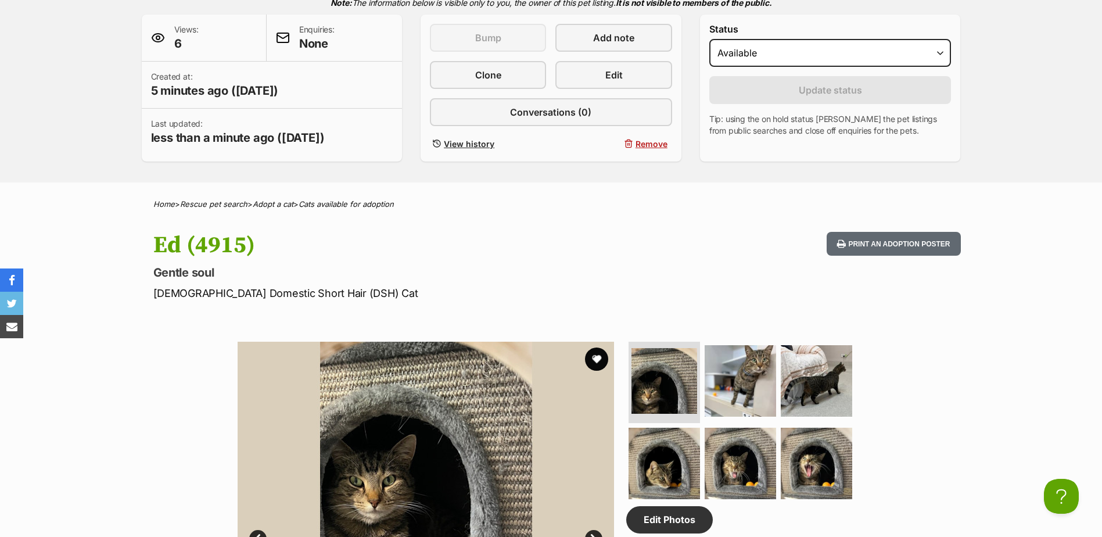
scroll to position [291, 0]
